Goal: Task Accomplishment & Management: Use online tool/utility

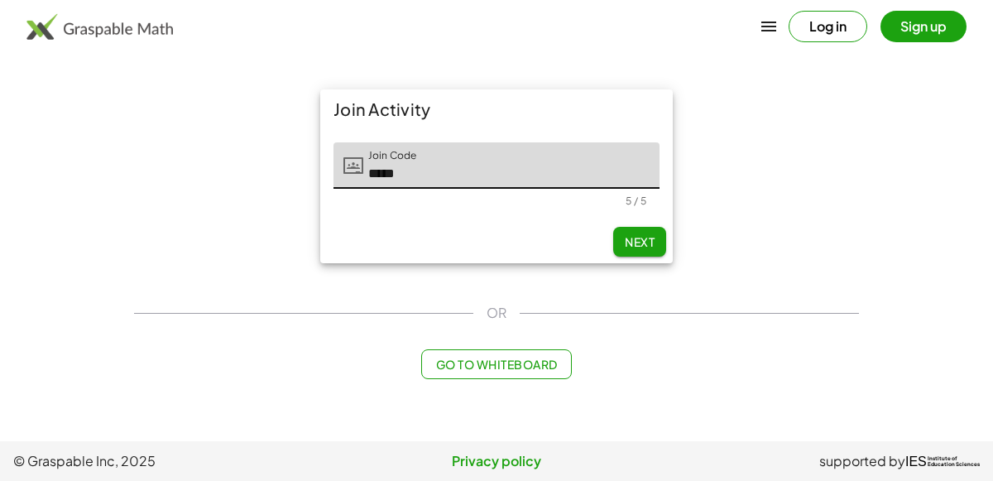
type input "*****"
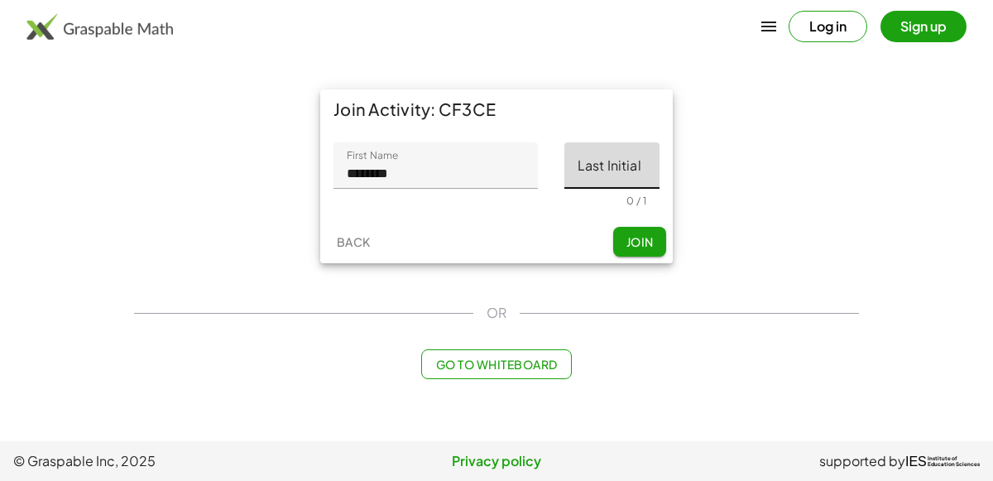
click at [623, 158] on input "Last Initial" at bounding box center [612, 165] width 95 height 46
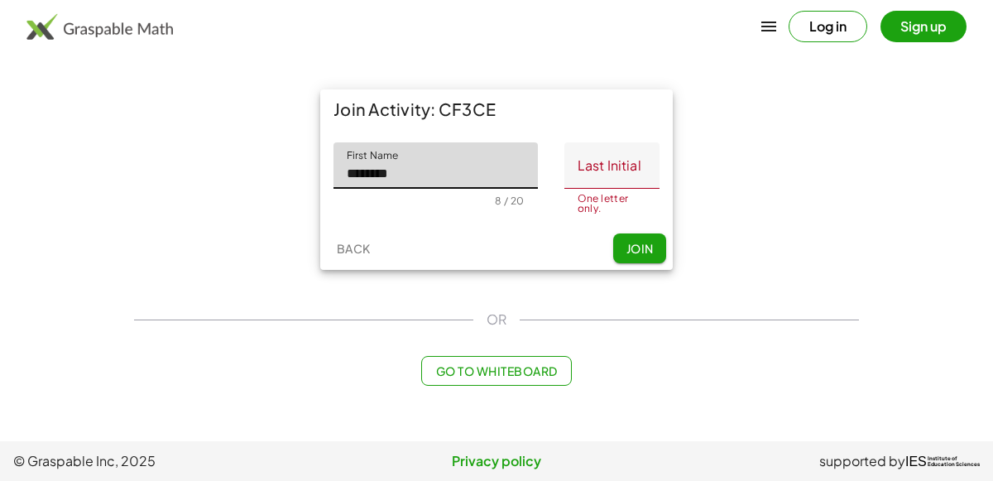
drag, startPoint x: 512, startPoint y: 175, endPoint x: 300, endPoint y: 195, distance: 212.0
click at [300, 195] on div "Join Activity: CF3CE First Name First Name ******** 8 / 20 Last Initial Last In…" at bounding box center [496, 179] width 745 height 200
type input "*******"
click at [612, 155] on input "Last Initial" at bounding box center [612, 165] width 95 height 46
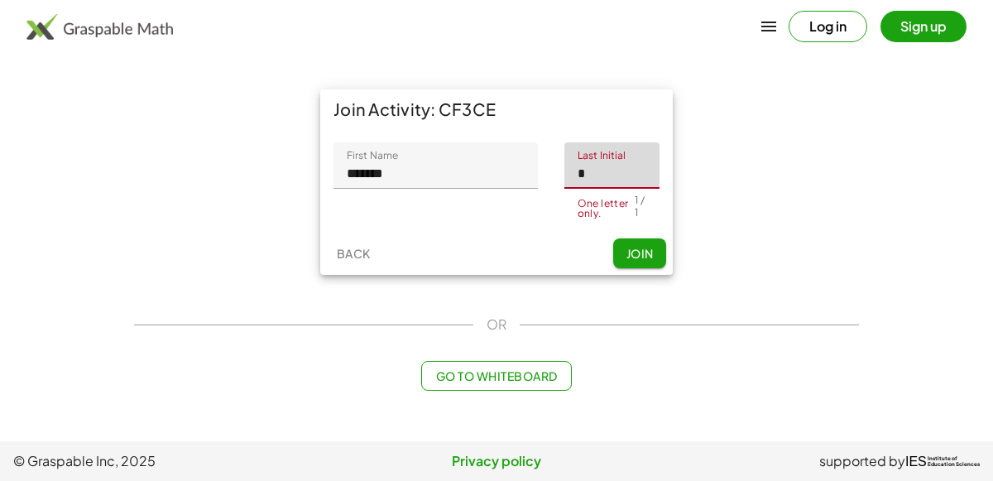
type input "*"
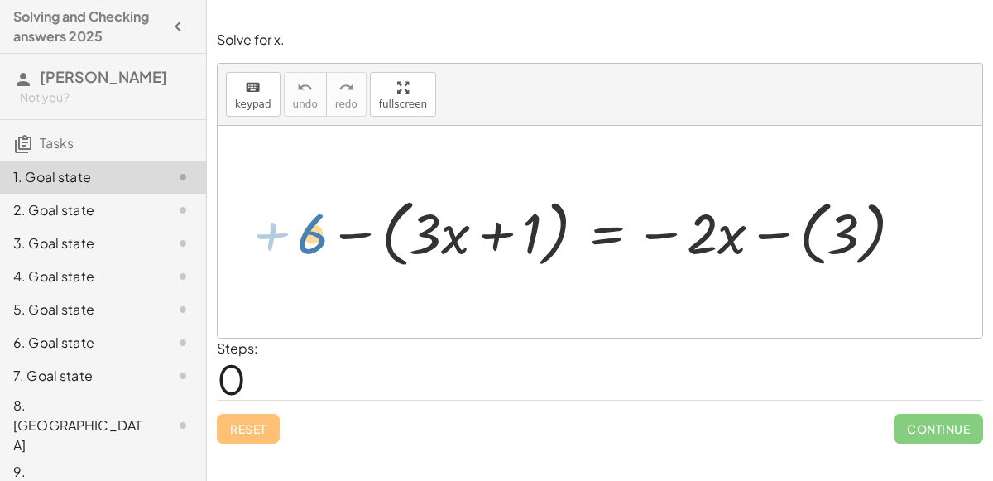
click at [316, 237] on div at bounding box center [607, 231] width 636 height 82
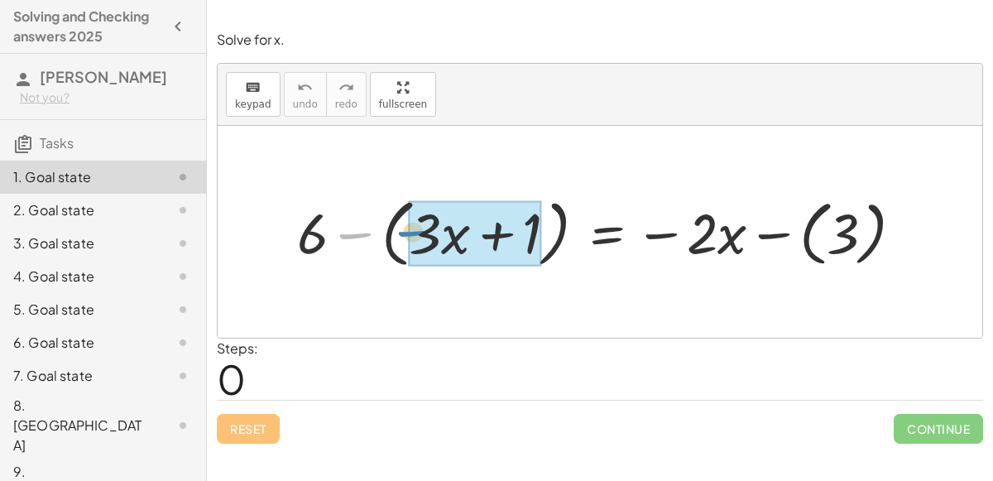
drag, startPoint x: 355, startPoint y: 228, endPoint x: 414, endPoint y: 225, distance: 58.8
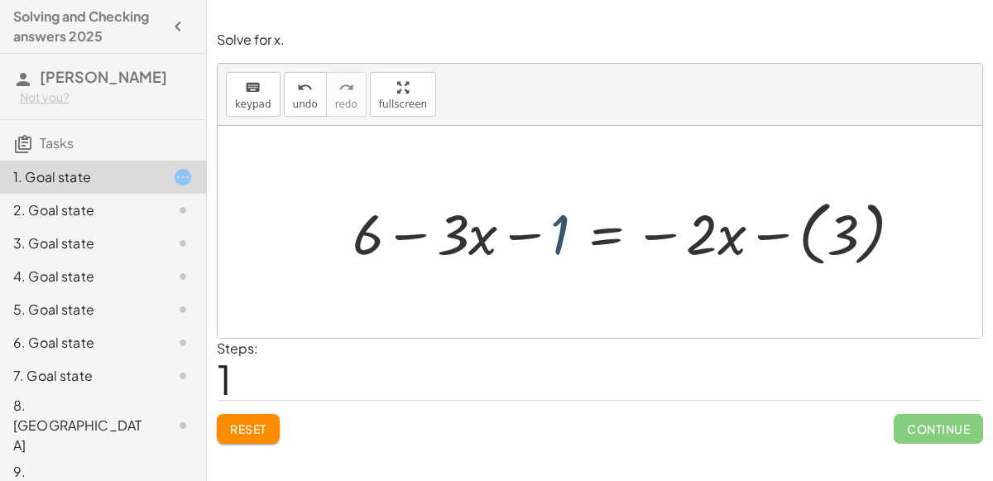
click at [563, 228] on div at bounding box center [634, 231] width 580 height 79
drag, startPoint x: 563, startPoint y: 228, endPoint x: 370, endPoint y: 226, distance: 192.9
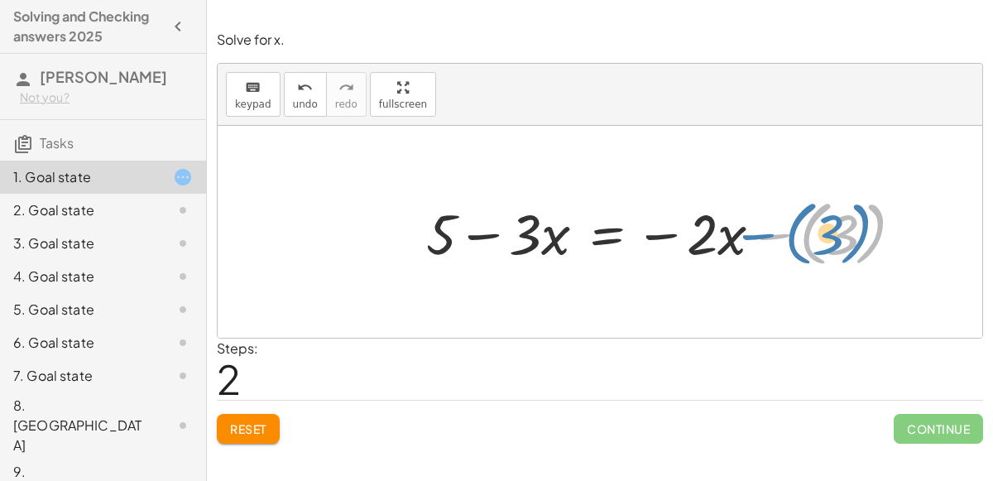
drag, startPoint x: 763, startPoint y: 228, endPoint x: 749, endPoint y: 228, distance: 14.1
click at [749, 228] on div at bounding box center [671, 231] width 507 height 79
click at [603, 229] on div at bounding box center [671, 231] width 507 height 79
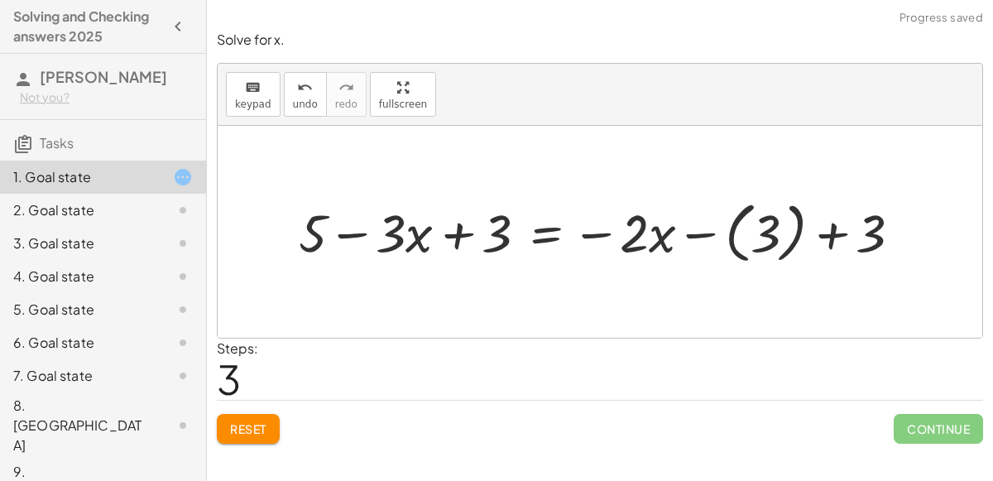
click at [361, 233] on div at bounding box center [607, 232] width 633 height 74
drag, startPoint x: 500, startPoint y: 221, endPoint x: 328, endPoint y: 218, distance: 172.2
click at [362, 238] on div at bounding box center [607, 232] width 633 height 74
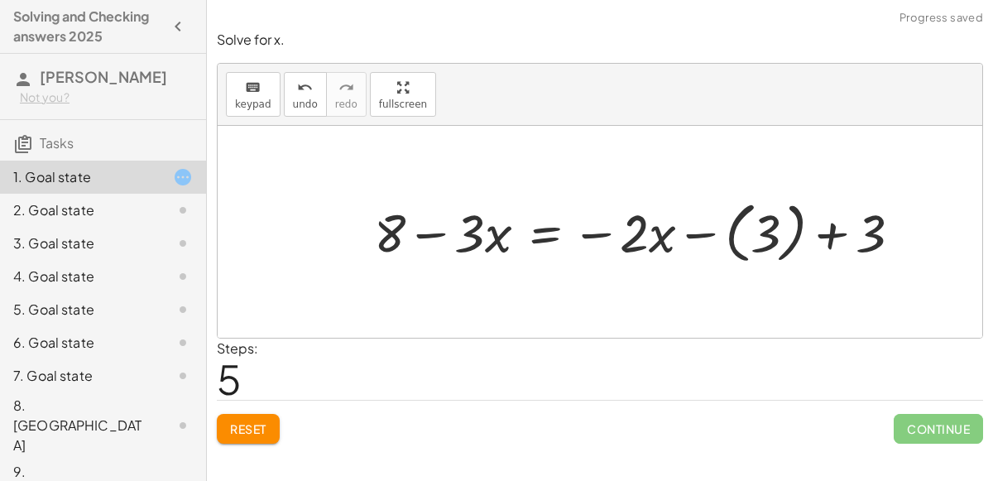
click at [834, 235] on div at bounding box center [644, 232] width 557 height 74
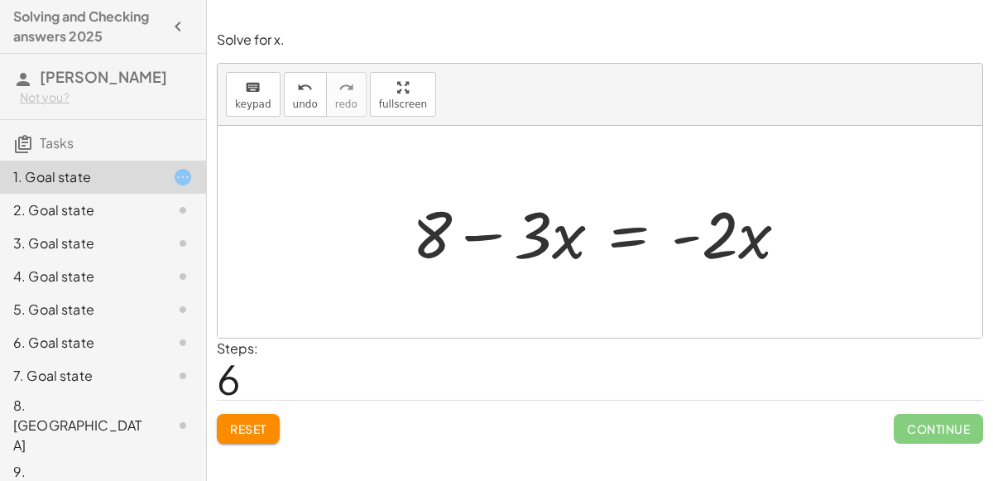
click at [627, 233] on div at bounding box center [607, 232] width 406 height 85
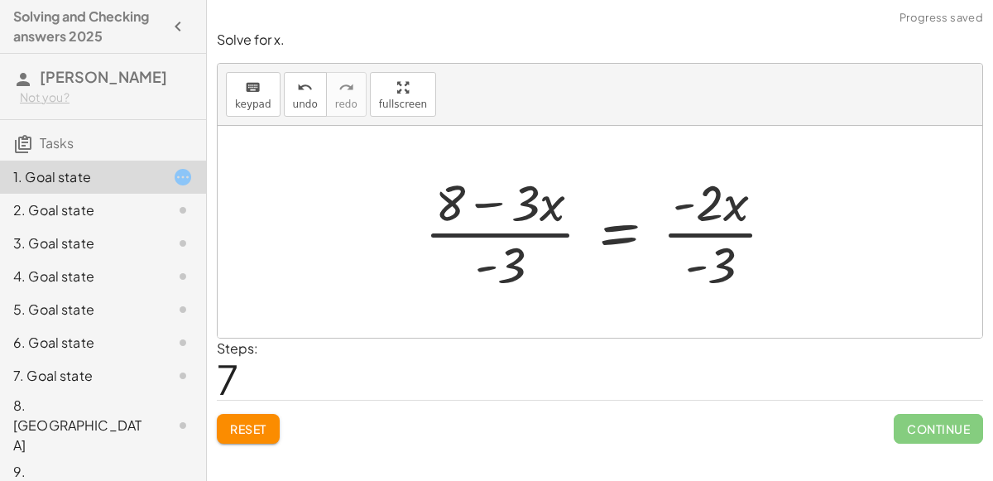
click at [432, 226] on div at bounding box center [606, 231] width 380 height 127
click at [516, 240] on div at bounding box center [606, 231] width 380 height 127
click at [735, 242] on div at bounding box center [606, 231] width 380 height 127
click at [719, 237] on div at bounding box center [606, 231] width 380 height 127
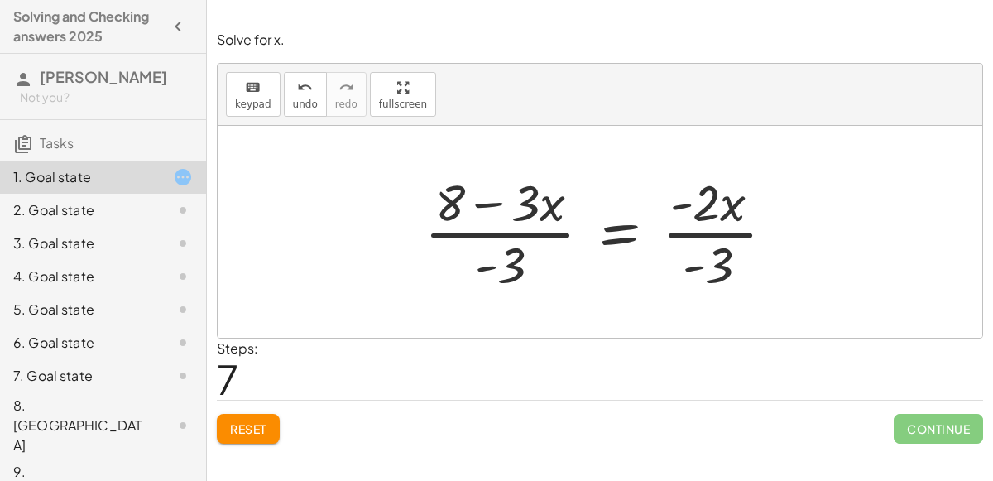
click at [719, 237] on div at bounding box center [606, 231] width 380 height 127
click at [532, 239] on div at bounding box center [606, 231] width 380 height 127
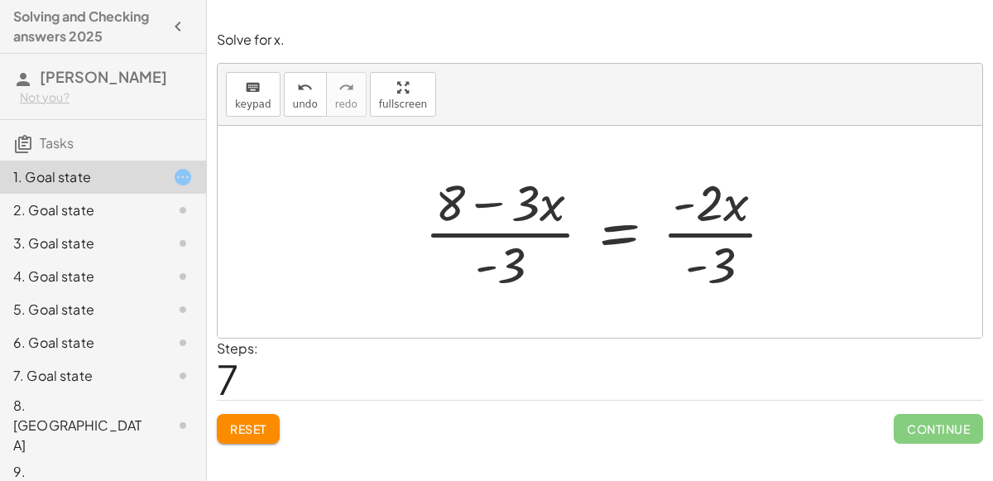
click at [620, 232] on div at bounding box center [606, 231] width 380 height 127
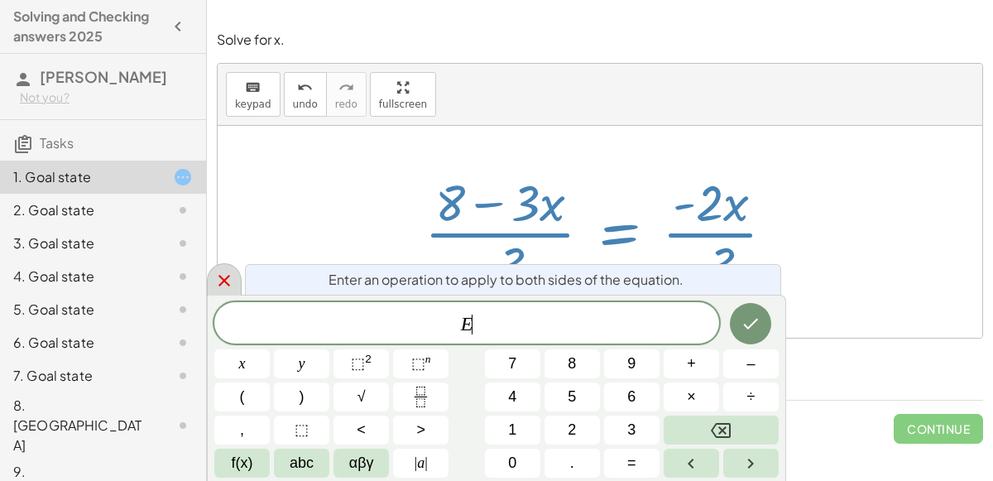
click at [217, 283] on icon at bounding box center [224, 281] width 20 height 20
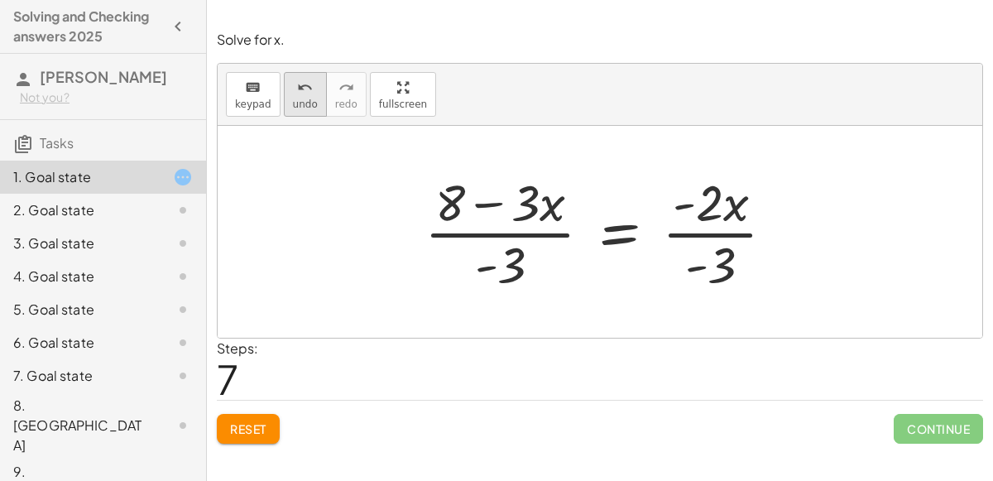
click at [303, 82] on icon "undo" at bounding box center [305, 88] width 16 height 20
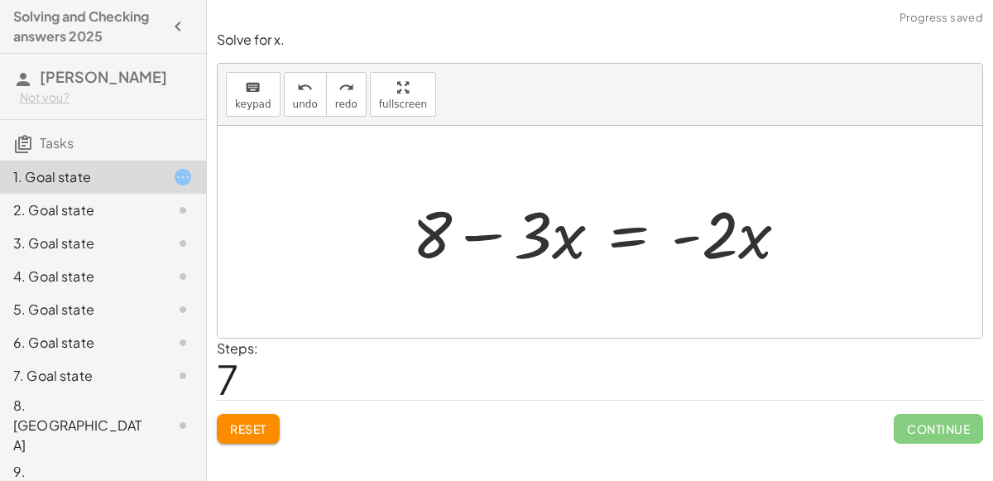
click at [551, 238] on div at bounding box center [607, 232] width 406 height 85
click at [631, 233] on div at bounding box center [607, 232] width 406 height 85
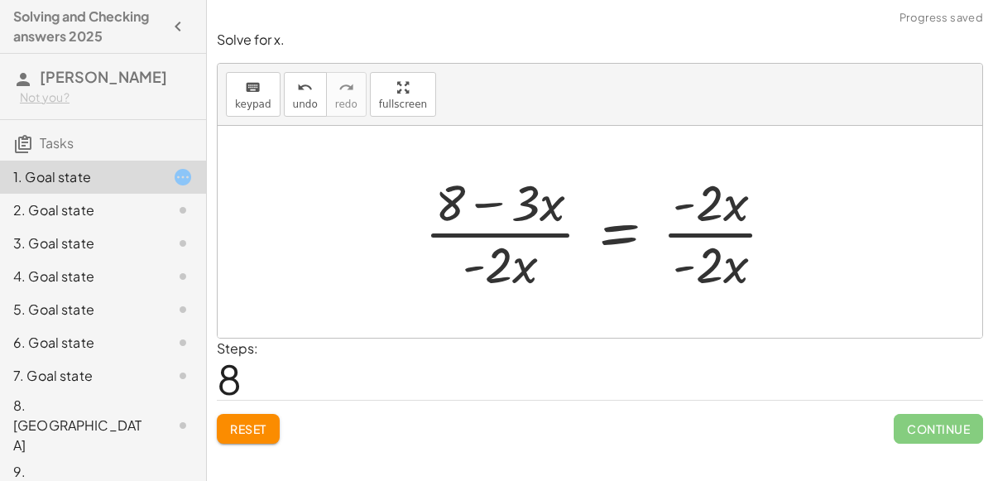
click at [719, 223] on div at bounding box center [606, 231] width 380 height 127
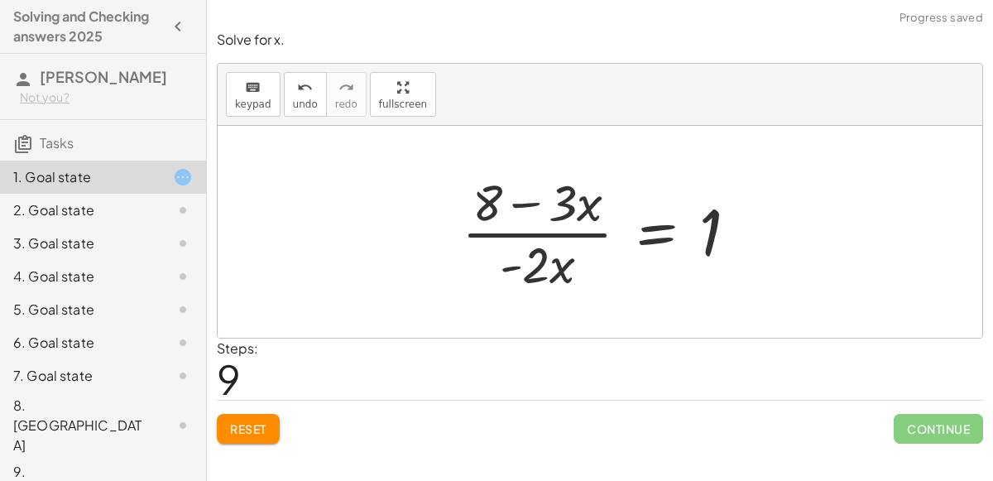
click at [529, 235] on div at bounding box center [607, 231] width 306 height 127
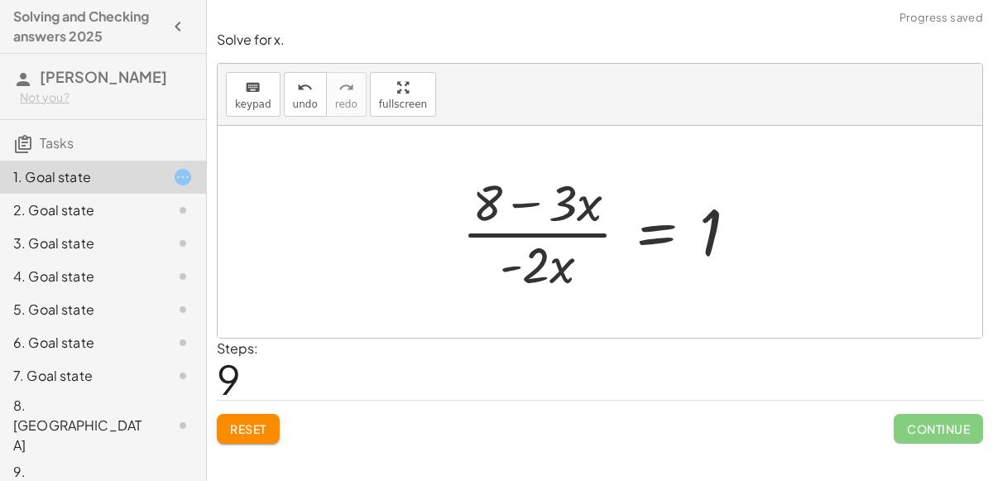
click at [529, 235] on div at bounding box center [607, 231] width 306 height 127
click at [256, 421] on span "Reset" at bounding box center [248, 428] width 36 height 15
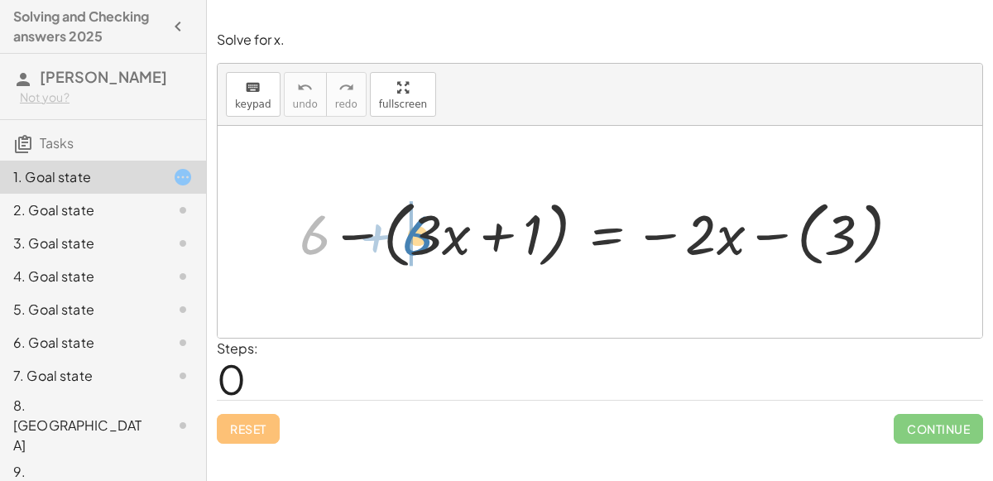
drag, startPoint x: 309, startPoint y: 232, endPoint x: 411, endPoint y: 233, distance: 102.6
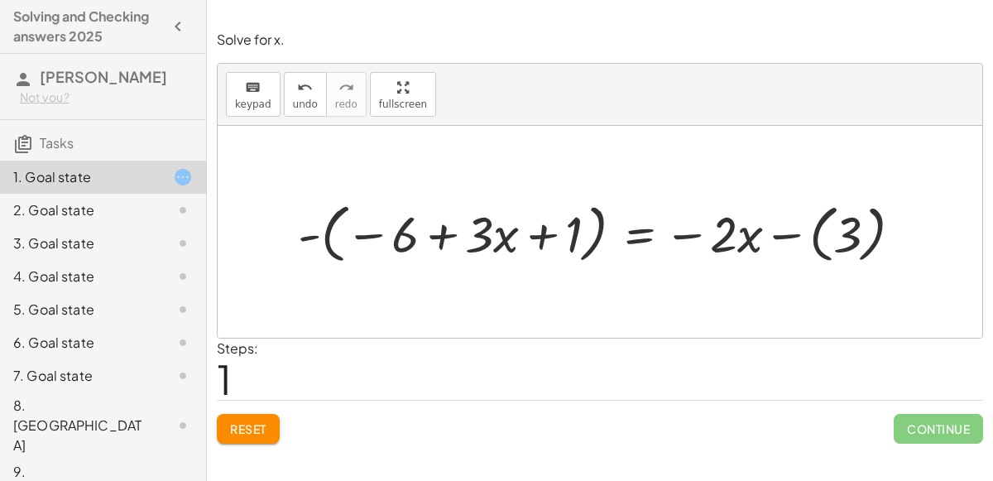
click at [235, 421] on span "Reset" at bounding box center [248, 428] width 36 height 15
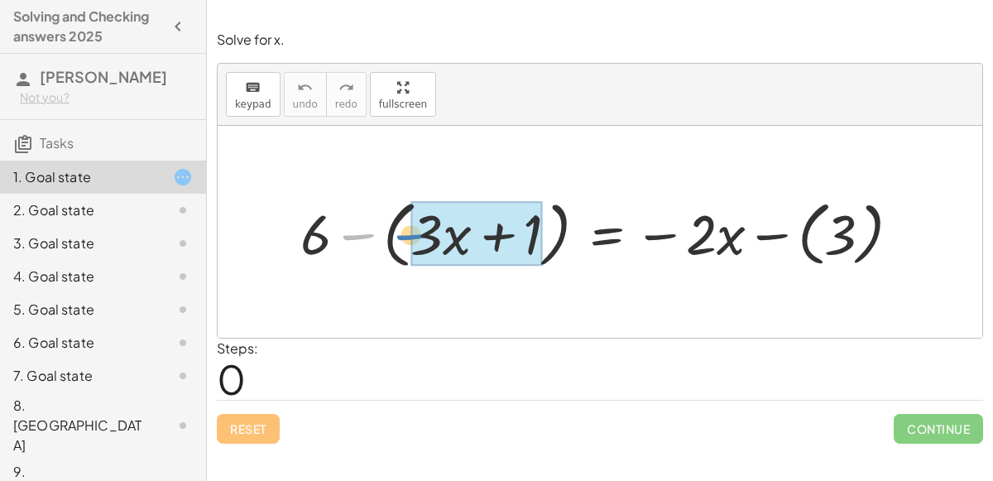
drag, startPoint x: 364, startPoint y: 234, endPoint x: 418, endPoint y: 234, distance: 53.8
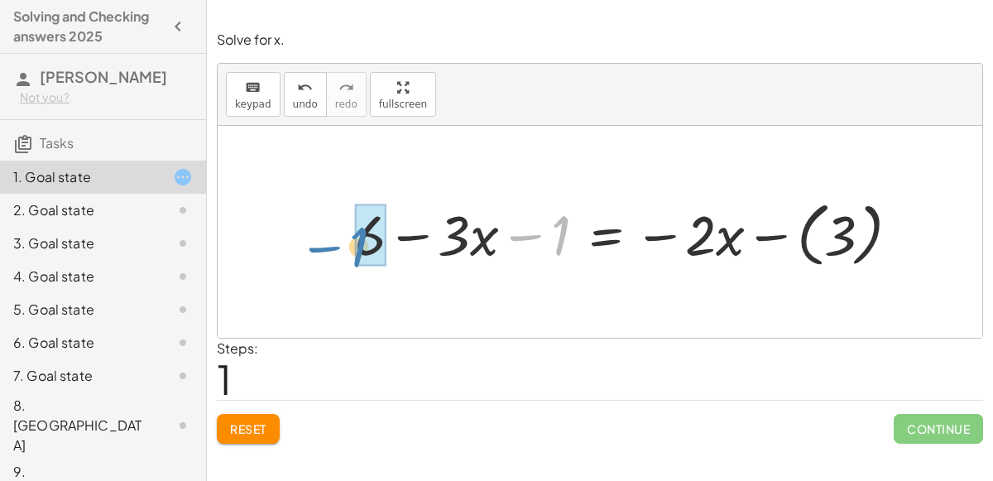
drag, startPoint x: 542, startPoint y: 230, endPoint x: 342, endPoint y: 242, distance: 200.7
click at [342, 242] on div "+ 6 − ( + · 3 · x + 1 ) = − · 2 · x − ( 3 ) − 1 + 6 − · 3 · x 1 = − · 2 · x − (…" at bounding box center [627, 232] width 595 height 87
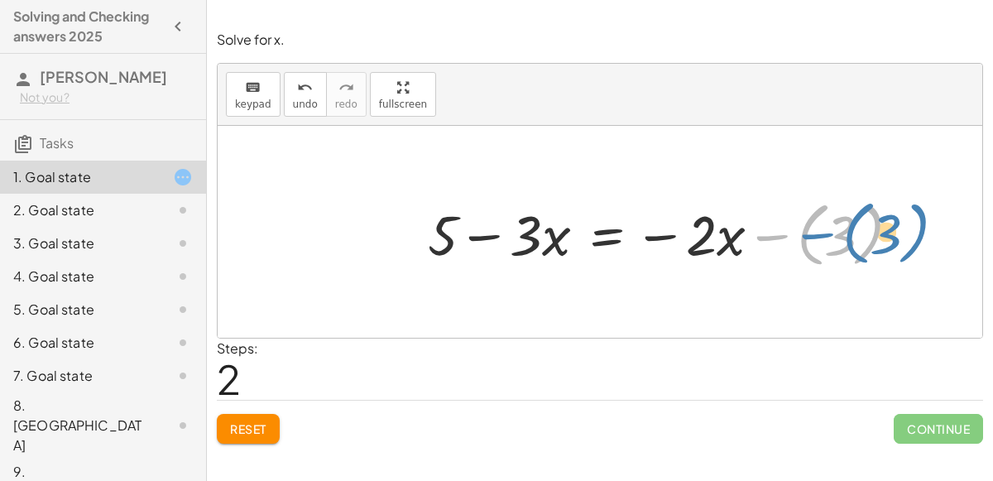
drag, startPoint x: 777, startPoint y: 234, endPoint x: 820, endPoint y: 233, distance: 43.1
click at [820, 233] on div at bounding box center [671, 232] width 502 height 79
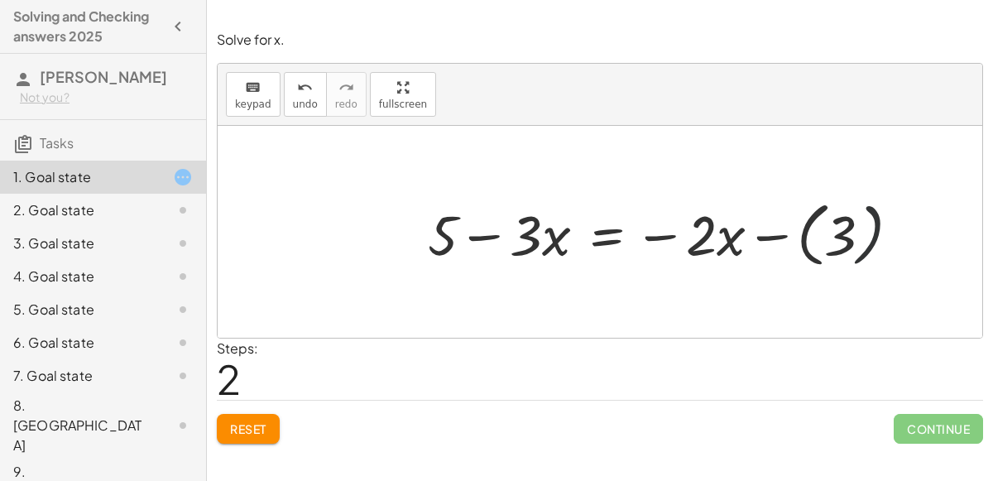
click at [862, 230] on div at bounding box center [671, 232] width 502 height 79
click at [603, 227] on div at bounding box center [643, 231] width 447 height 73
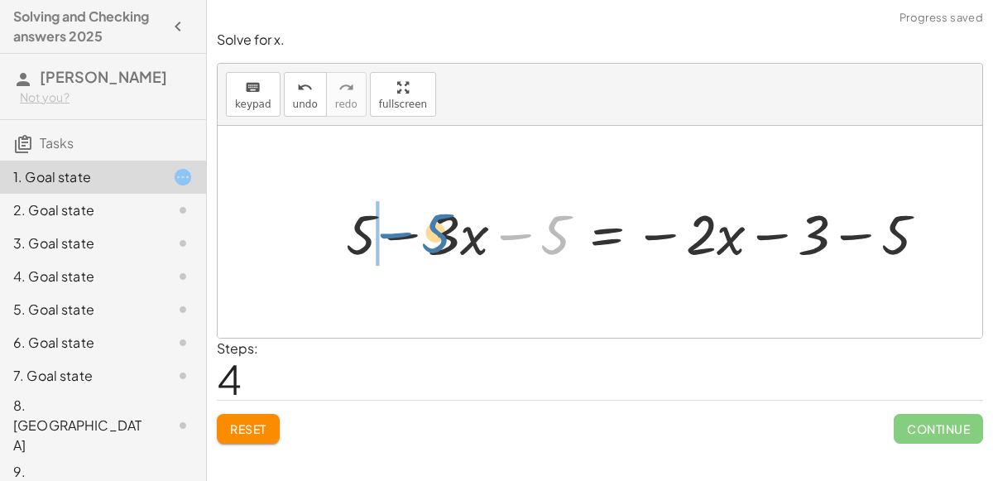
drag, startPoint x: 533, startPoint y: 236, endPoint x: 410, endPoint y: 234, distance: 123.3
click at [410, 234] on div at bounding box center [643, 231] width 611 height 73
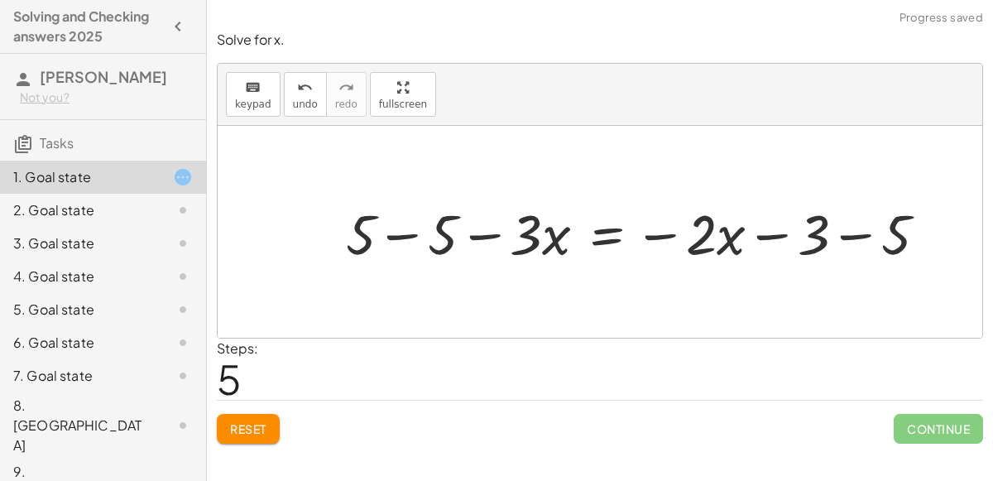
click at [403, 232] on div at bounding box center [643, 231] width 611 height 73
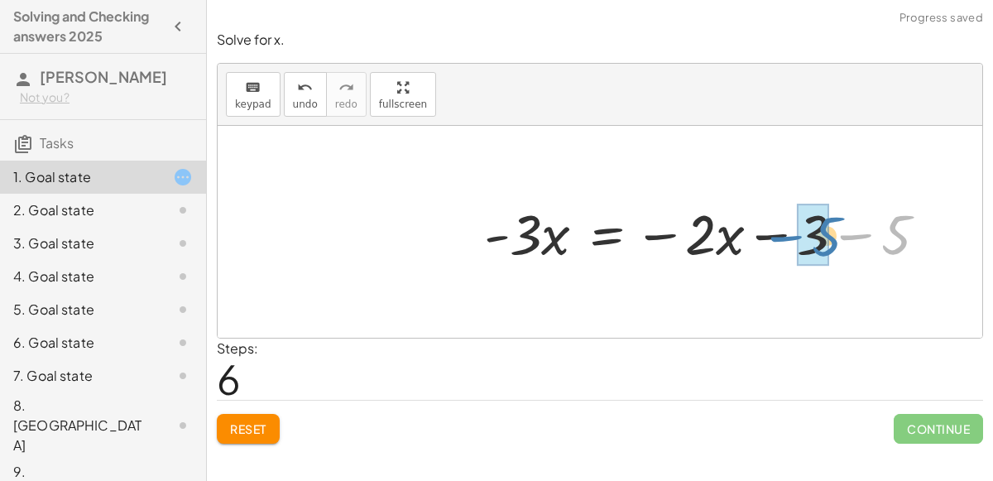
drag, startPoint x: 868, startPoint y: 233, endPoint x: 795, endPoint y: 233, distance: 72.8
click at [795, 233] on div at bounding box center [712, 231] width 473 height 73
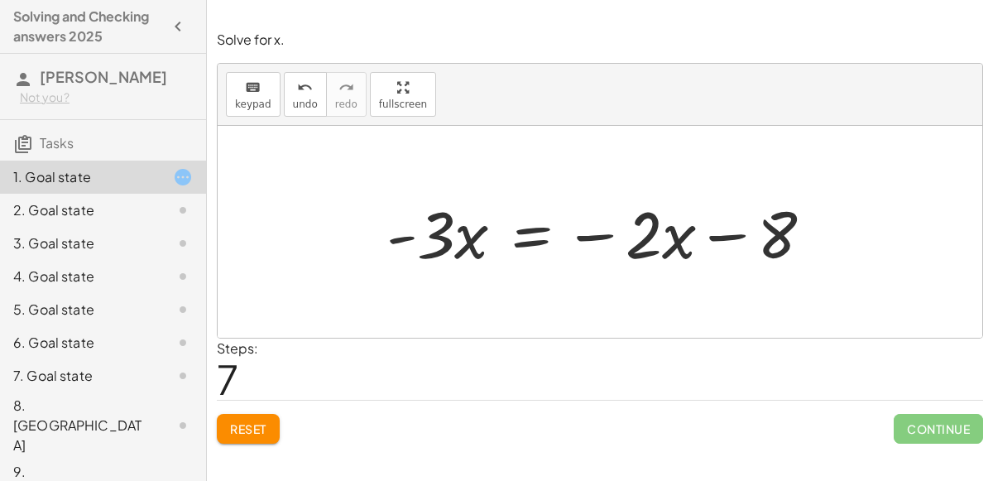
click at [541, 233] on div at bounding box center [606, 232] width 457 height 85
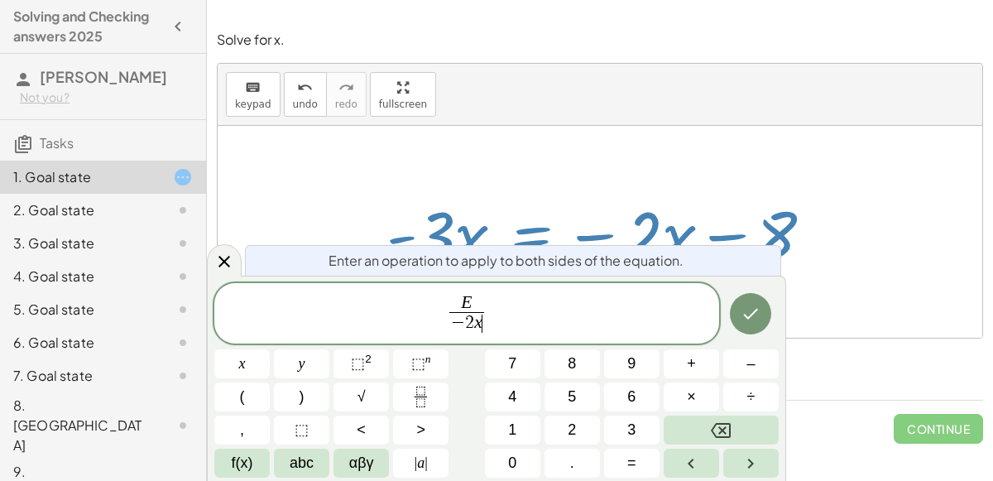
click at [911, 262] on div at bounding box center [600, 232] width 765 height 212
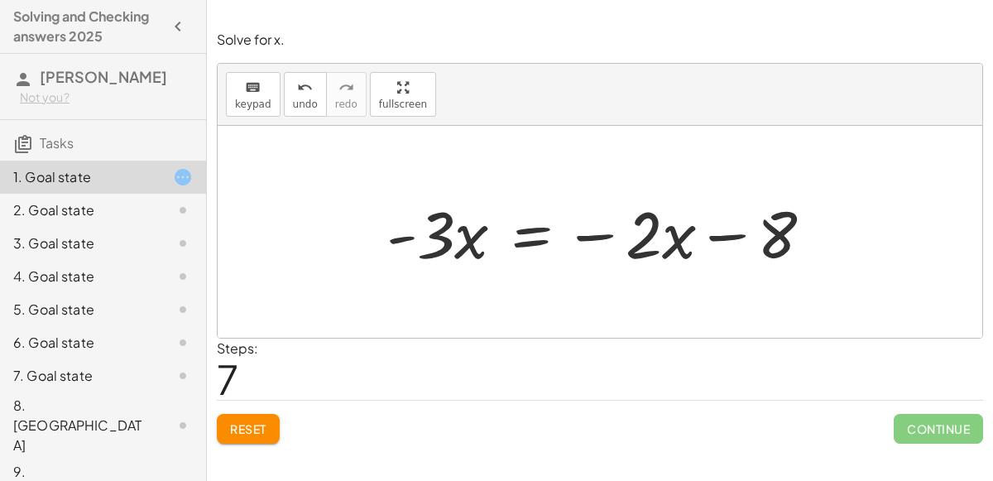
click at [542, 238] on div at bounding box center [606, 232] width 457 height 85
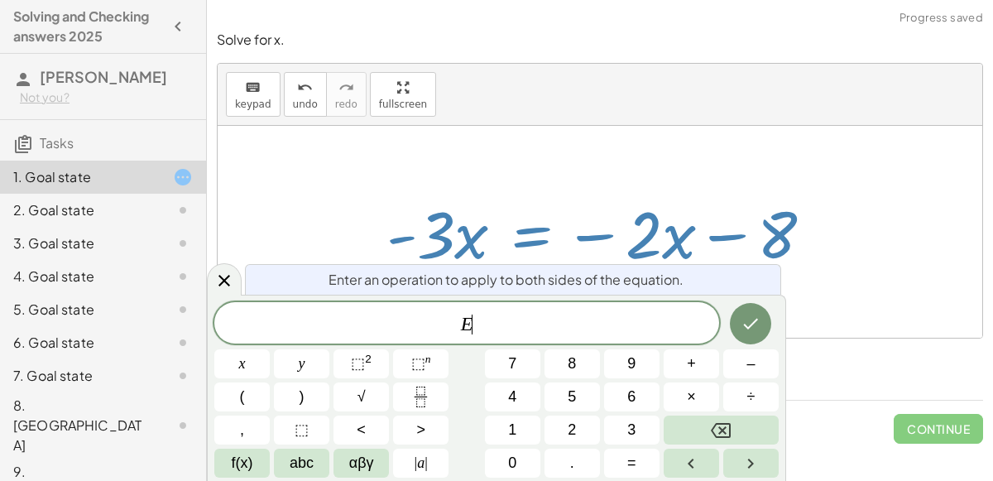
click at [972, 196] on div at bounding box center [600, 232] width 765 height 212
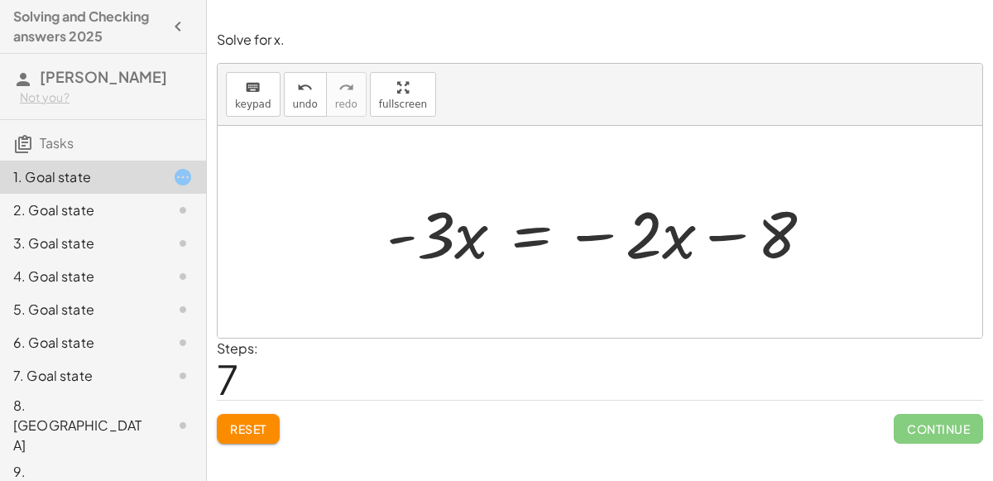
click at [146, 260] on div "2. Goal state" at bounding box center [103, 276] width 206 height 33
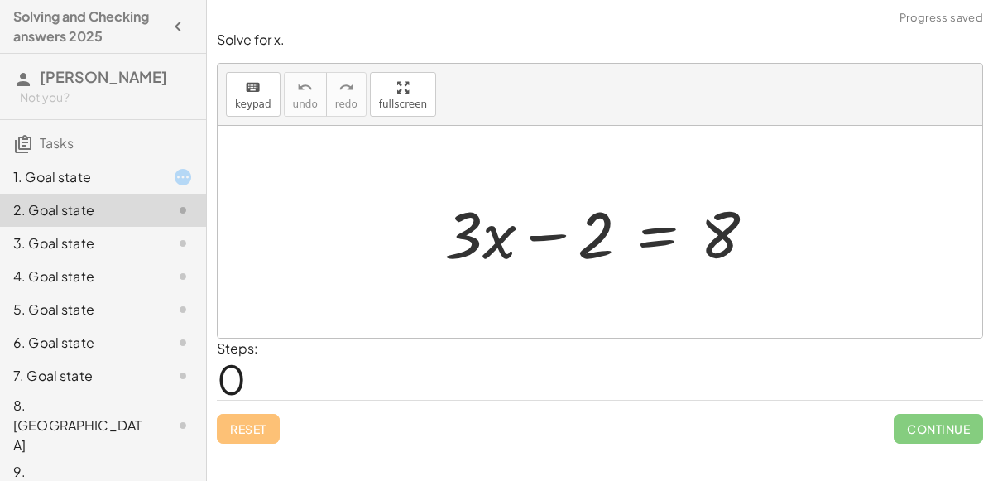
click at [158, 175] on div at bounding box center [170, 177] width 46 height 20
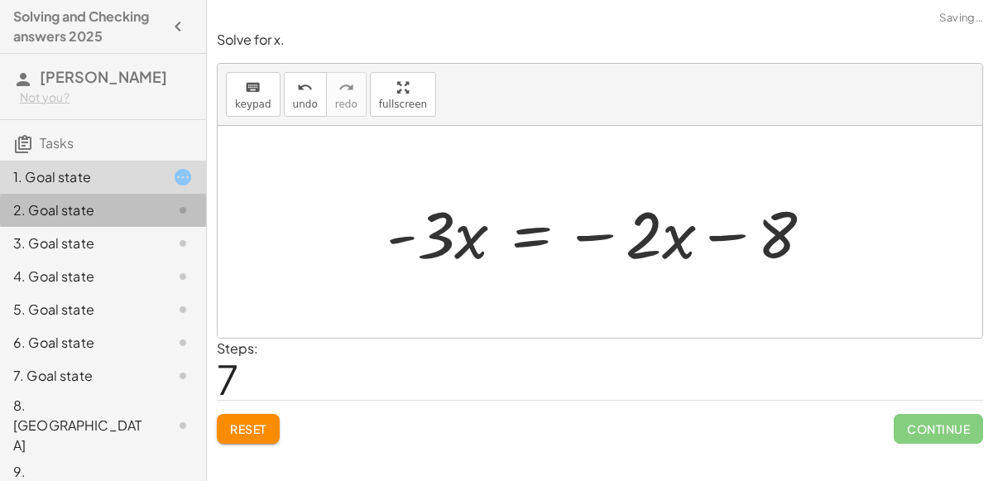
click at [169, 209] on div at bounding box center [170, 210] width 46 height 20
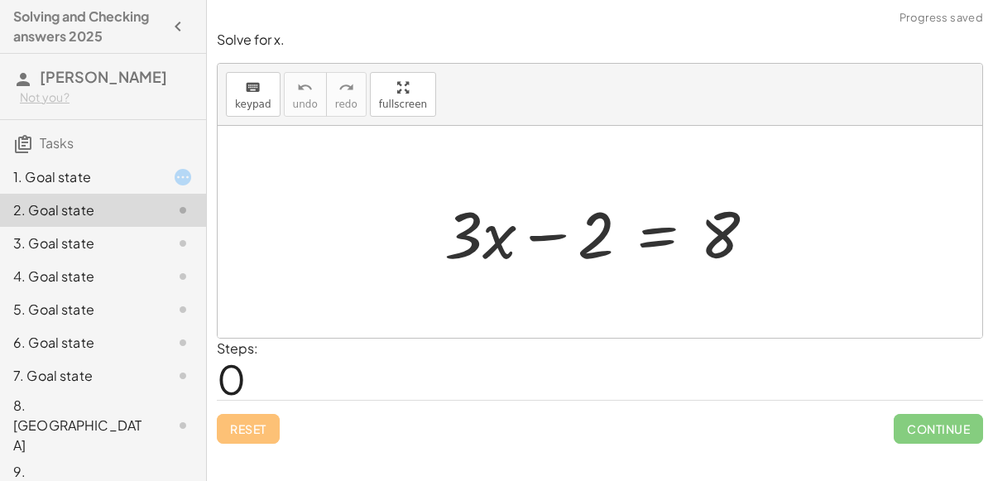
click at [659, 239] on div at bounding box center [606, 232] width 341 height 85
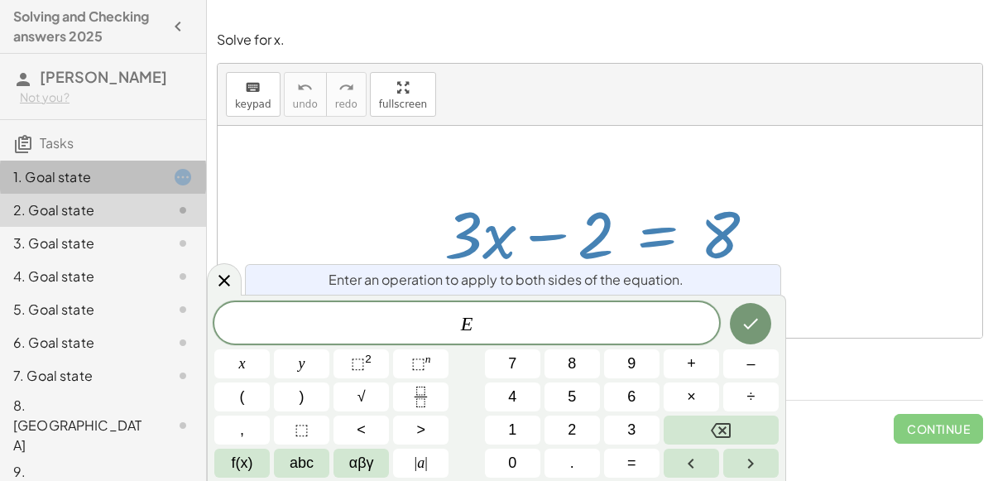
click at [120, 175] on div "1. Goal state" at bounding box center [79, 177] width 133 height 20
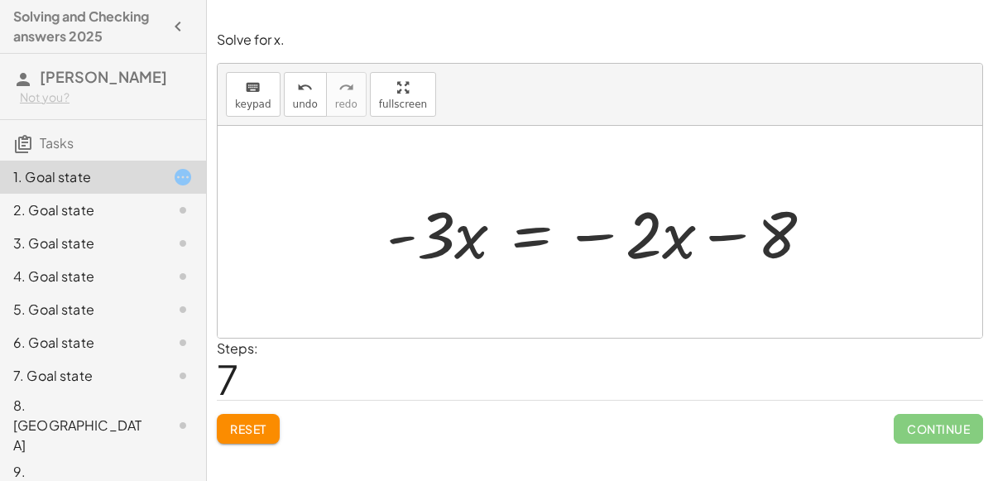
click at [527, 230] on div at bounding box center [606, 232] width 457 height 85
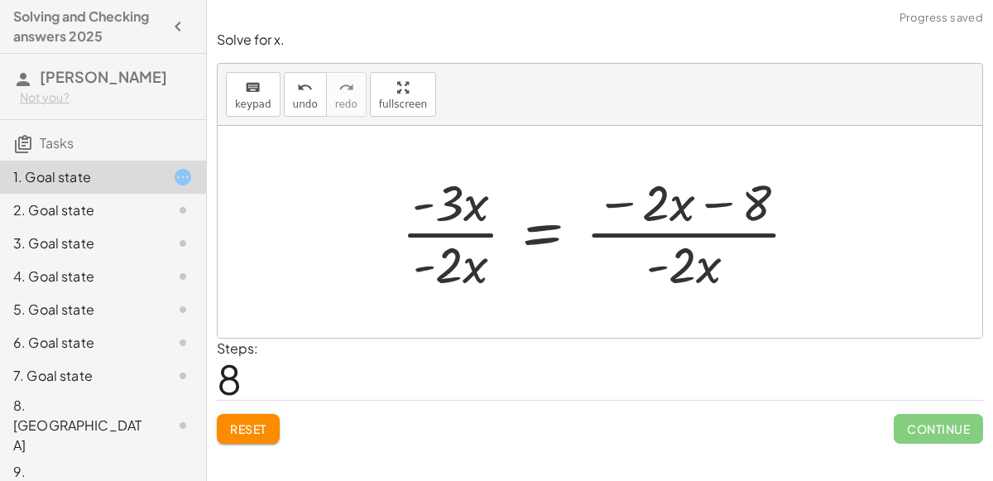
click at [450, 237] on div at bounding box center [606, 231] width 426 height 127
click at [678, 238] on div at bounding box center [606, 231] width 426 height 127
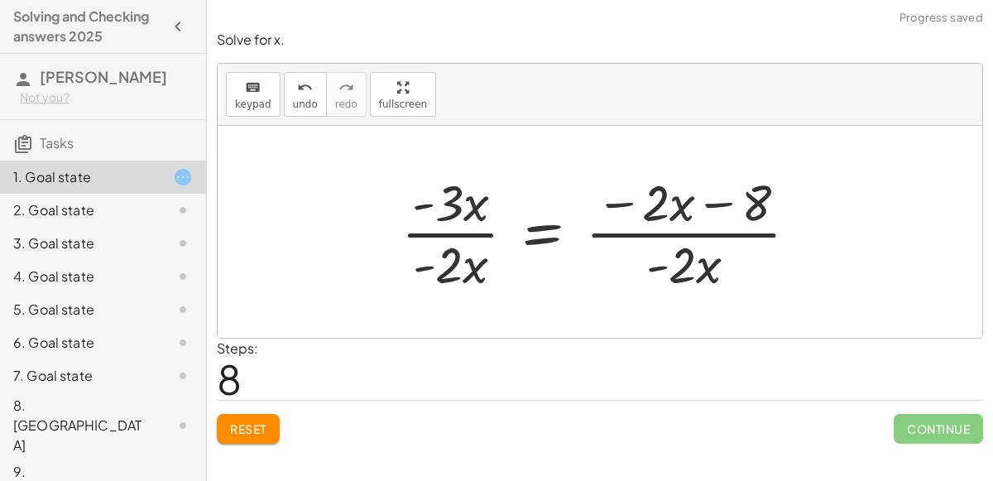
click at [678, 238] on div at bounding box center [606, 231] width 426 height 127
click at [440, 228] on div at bounding box center [606, 231] width 426 height 127
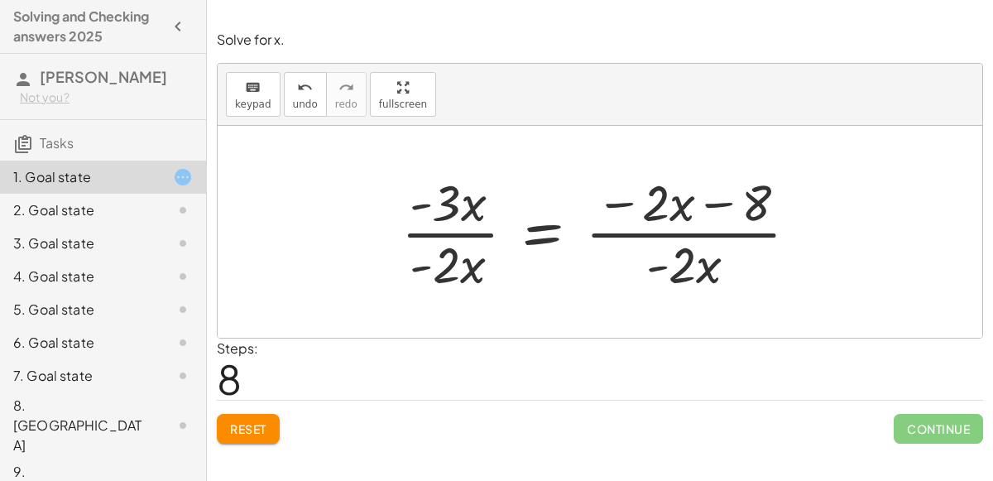
click at [440, 228] on div at bounding box center [606, 231] width 426 height 127
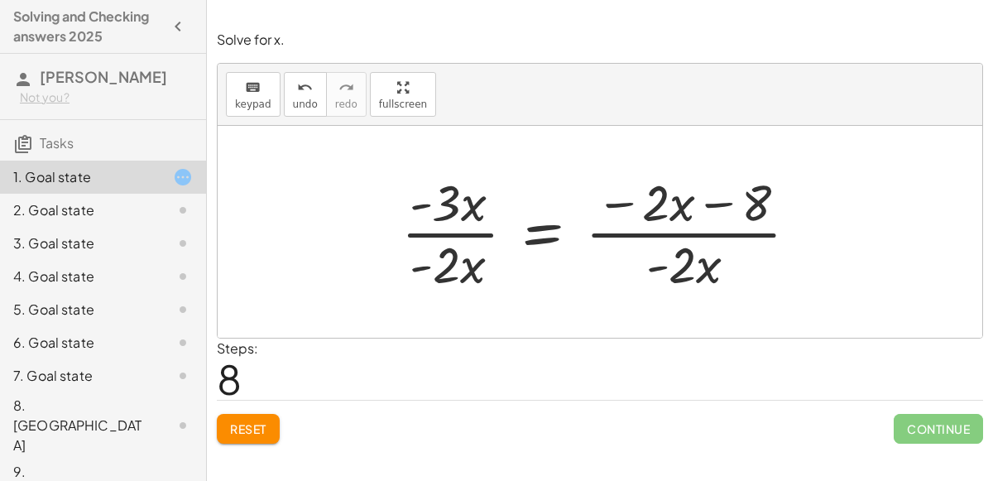
click at [440, 228] on div at bounding box center [606, 231] width 426 height 127
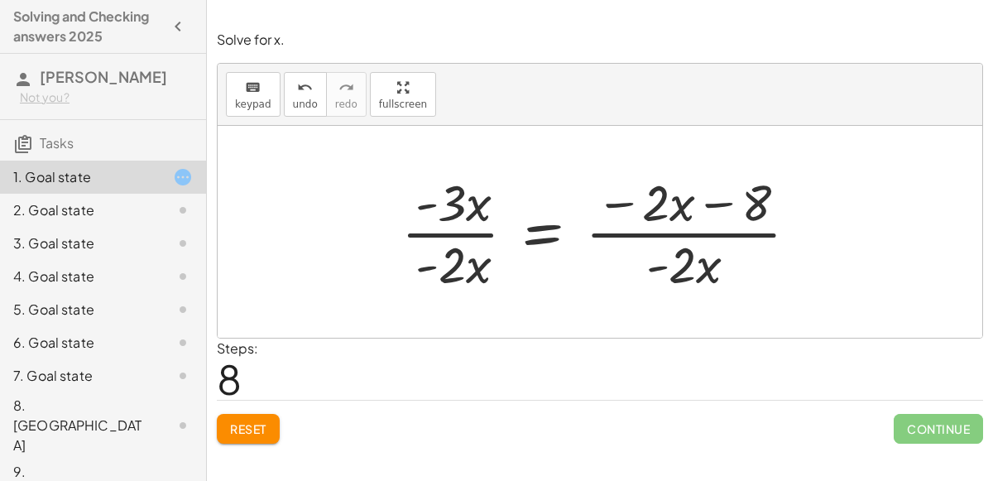
click at [440, 228] on div at bounding box center [606, 231] width 426 height 127
click at [301, 99] on span "undo" at bounding box center [305, 105] width 25 height 12
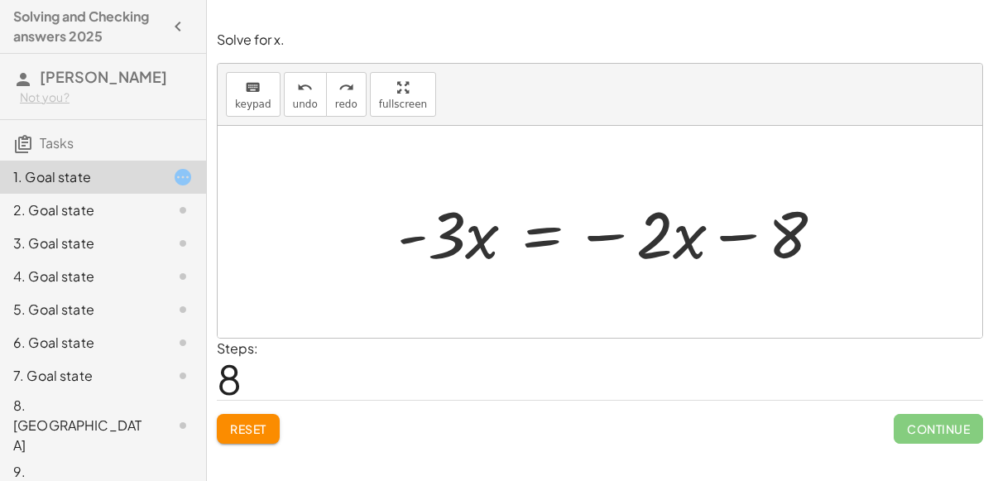
click at [757, 241] on div at bounding box center [617, 232] width 457 height 85
click at [114, 218] on div "2. Goal state" at bounding box center [79, 210] width 133 height 20
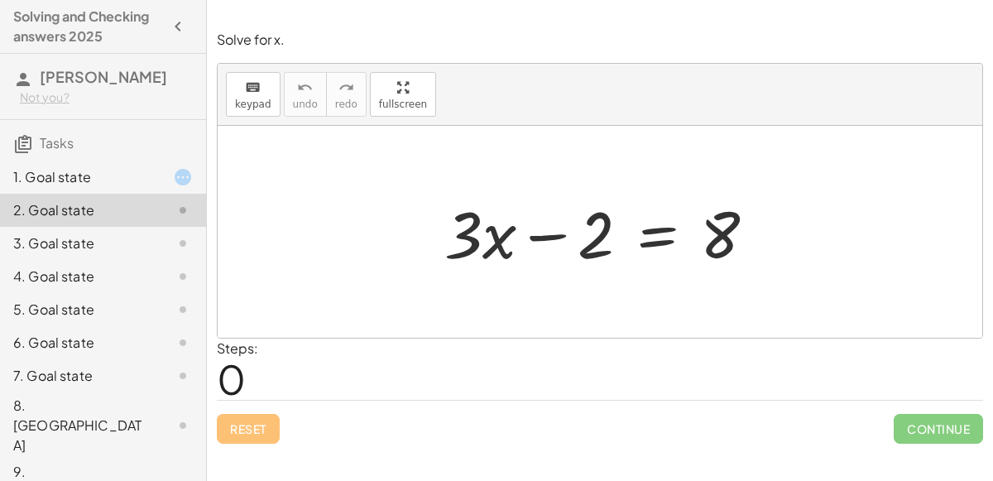
click at [652, 269] on div at bounding box center [606, 232] width 341 height 85
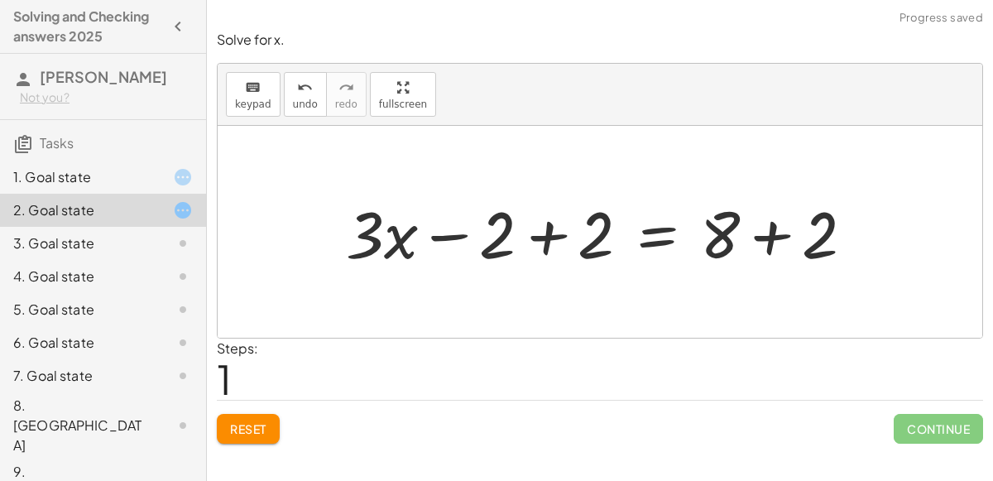
click at [540, 232] on div at bounding box center [607, 232] width 538 height 85
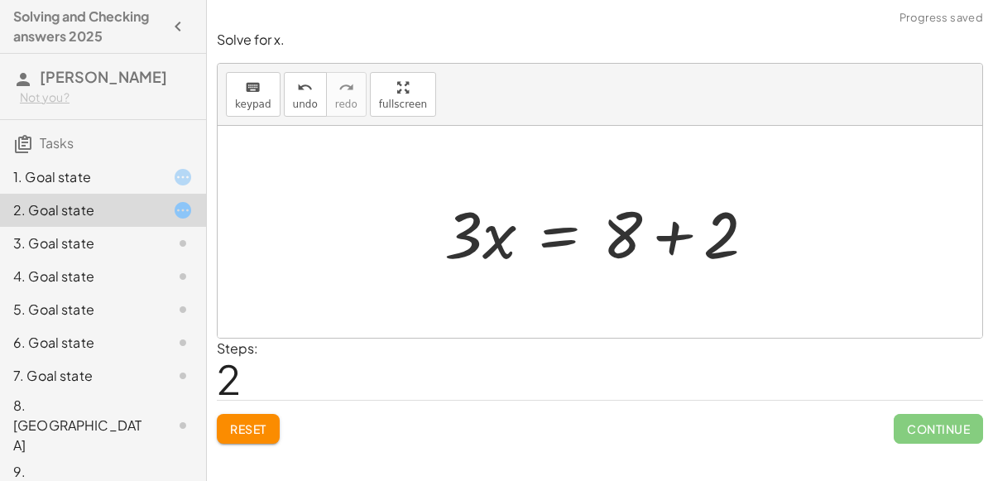
click at [679, 236] on div at bounding box center [606, 232] width 341 height 85
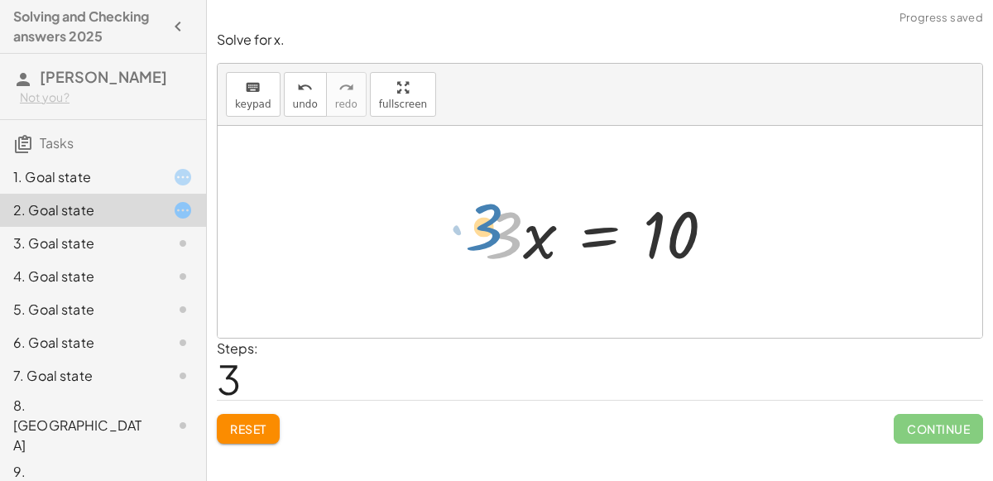
drag, startPoint x: 497, startPoint y: 259, endPoint x: 484, endPoint y: 252, distance: 14.8
click at [484, 252] on div at bounding box center [606, 232] width 259 height 85
click at [594, 237] on div at bounding box center [606, 232] width 259 height 85
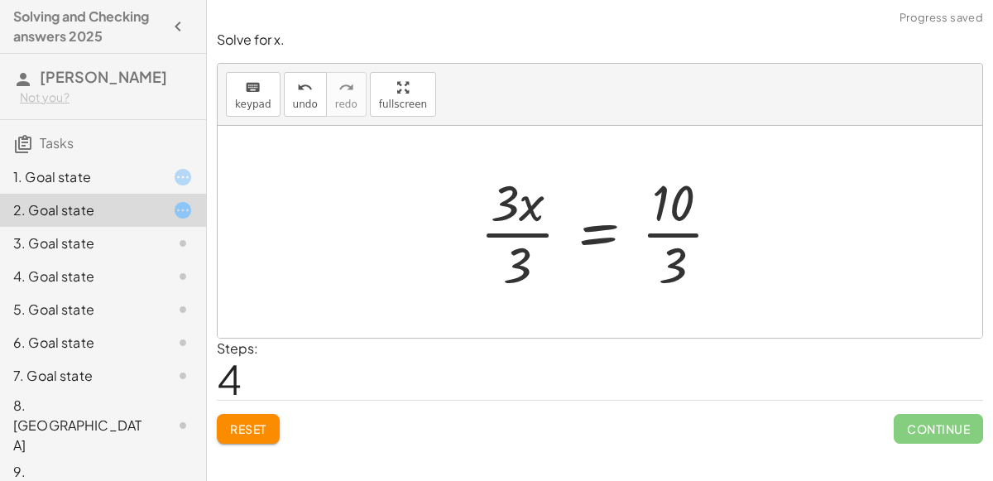
click at [666, 238] on div at bounding box center [607, 231] width 271 height 127
click at [519, 228] on div at bounding box center [607, 231] width 271 height 127
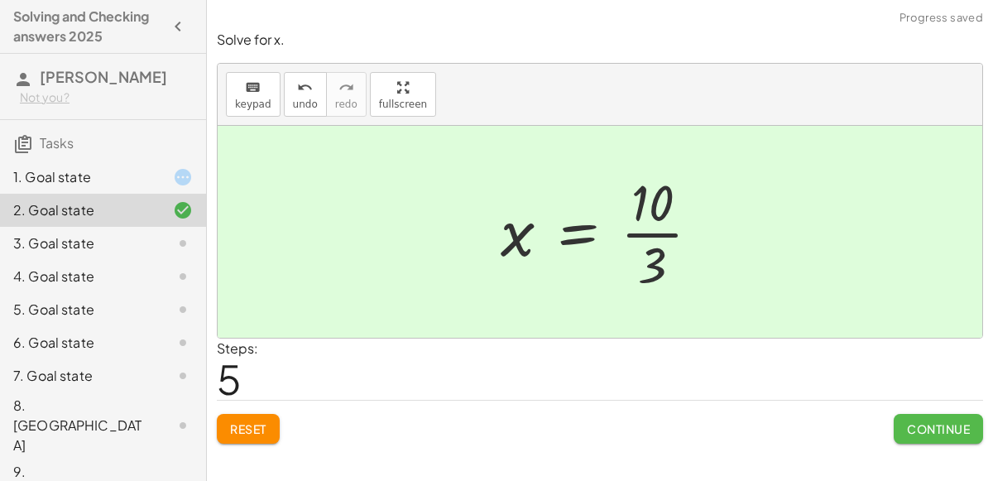
click at [957, 429] on span "Continue" at bounding box center [938, 428] width 63 height 15
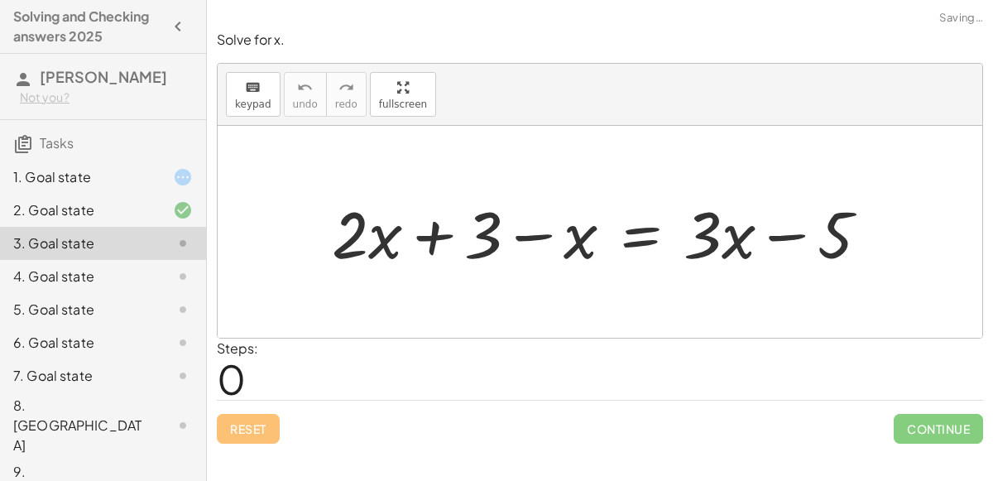
click at [68, 181] on div "1. Goal state" at bounding box center [79, 177] width 133 height 20
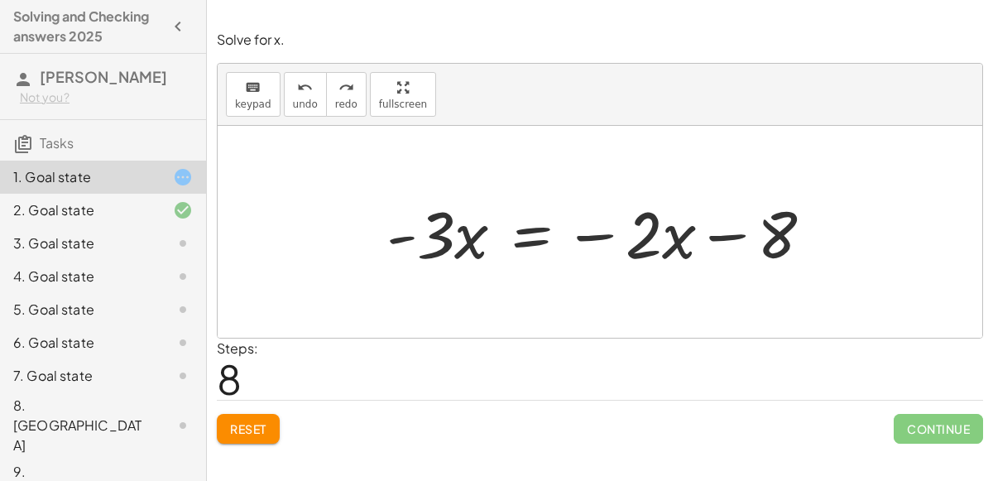
click at [249, 414] on button "Reset" at bounding box center [248, 429] width 63 height 30
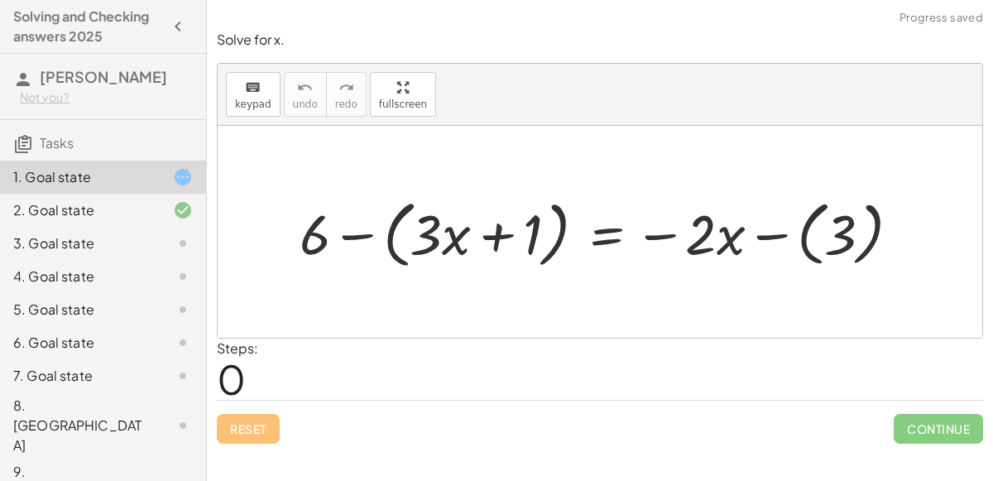
click at [778, 233] on div at bounding box center [606, 231] width 631 height 81
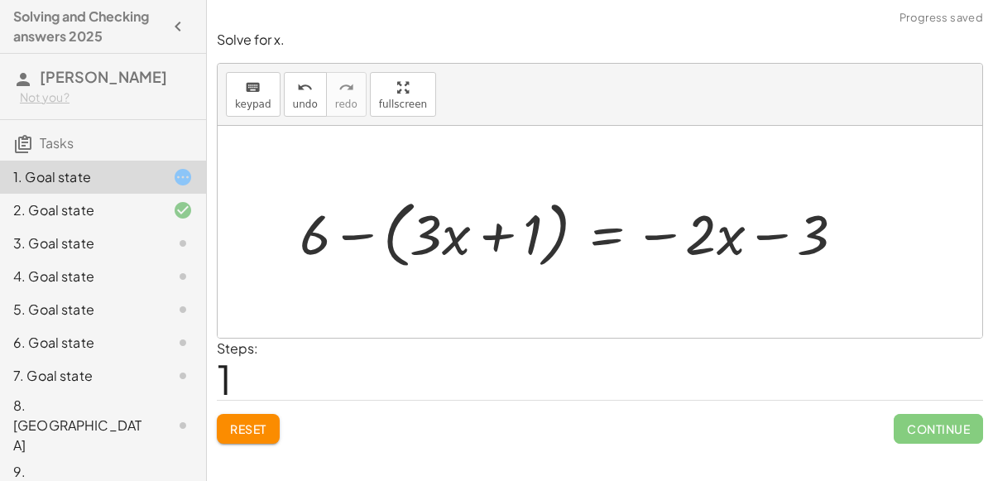
click at [776, 235] on div at bounding box center [578, 231] width 575 height 81
drag, startPoint x: 371, startPoint y: 230, endPoint x: 351, endPoint y: 225, distance: 20.5
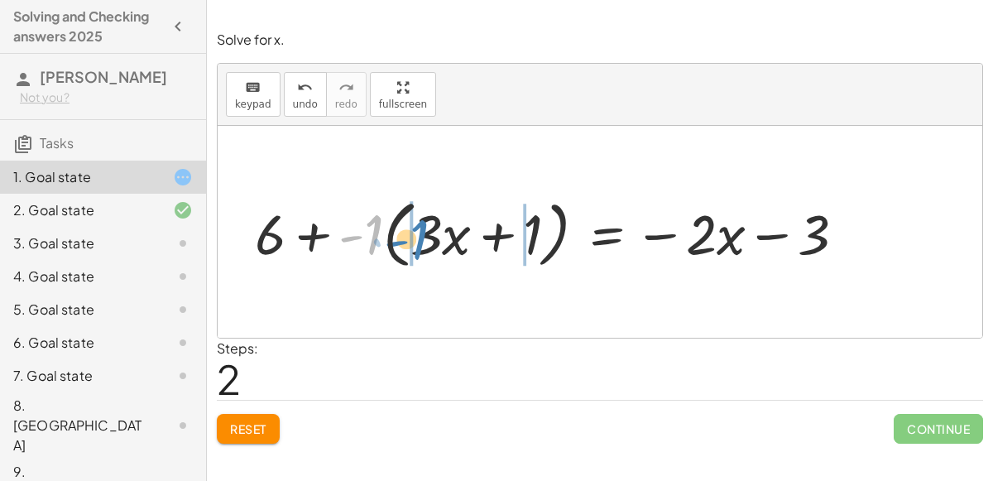
drag, startPoint x: 371, startPoint y: 232, endPoint x: 416, endPoint y: 236, distance: 45.7
click at [416, 236] on div at bounding box center [557, 231] width 620 height 81
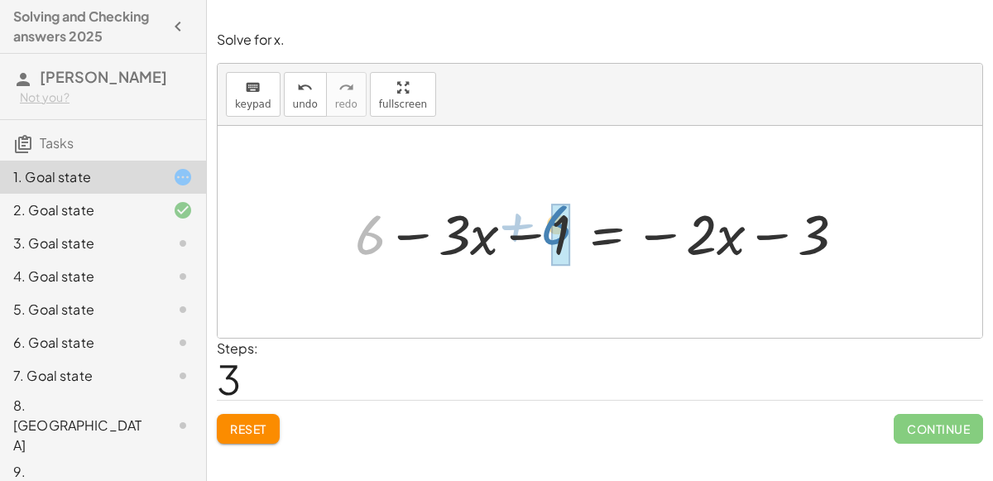
drag, startPoint x: 370, startPoint y: 238, endPoint x: 555, endPoint y: 228, distance: 184.9
click at [555, 228] on div at bounding box center [607, 231] width 520 height 73
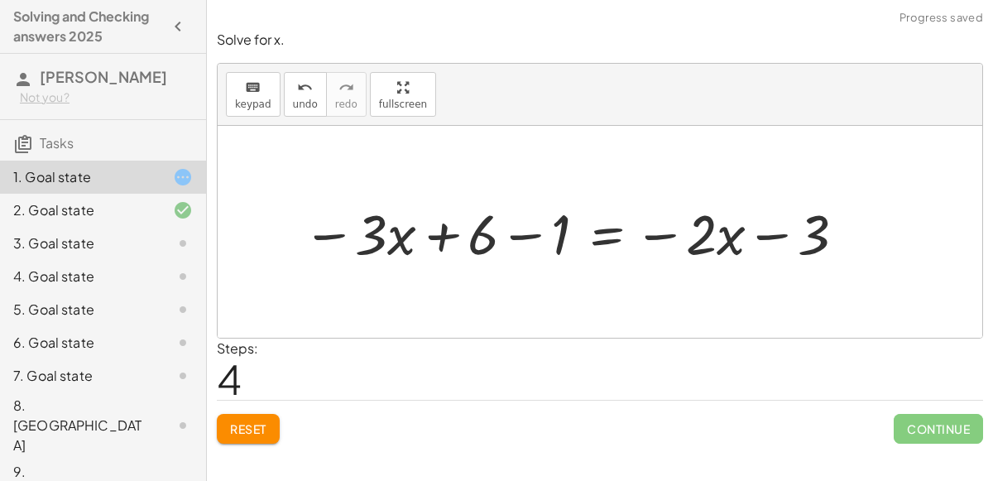
click at [529, 228] on div at bounding box center [576, 231] width 563 height 73
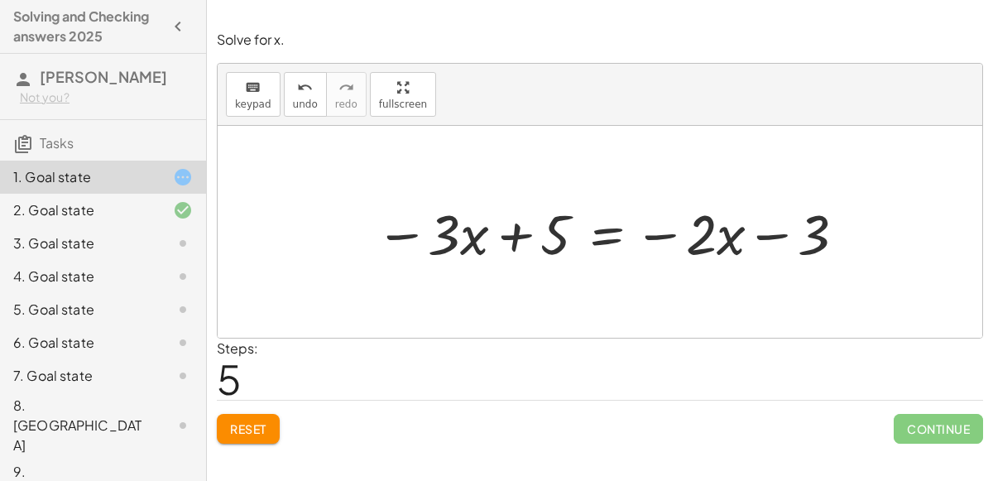
click at [606, 240] on div at bounding box center [613, 231] width 490 height 73
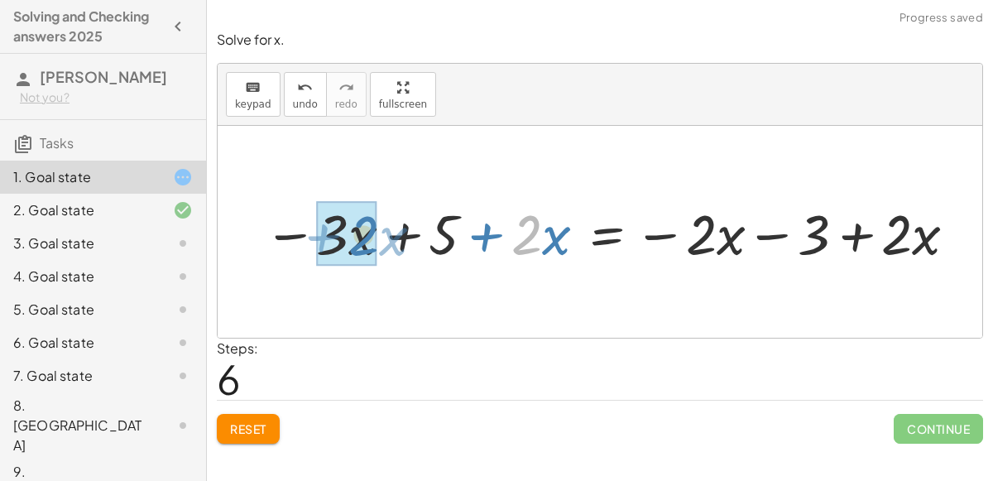
drag, startPoint x: 521, startPoint y: 221, endPoint x: 358, endPoint y: 222, distance: 163.1
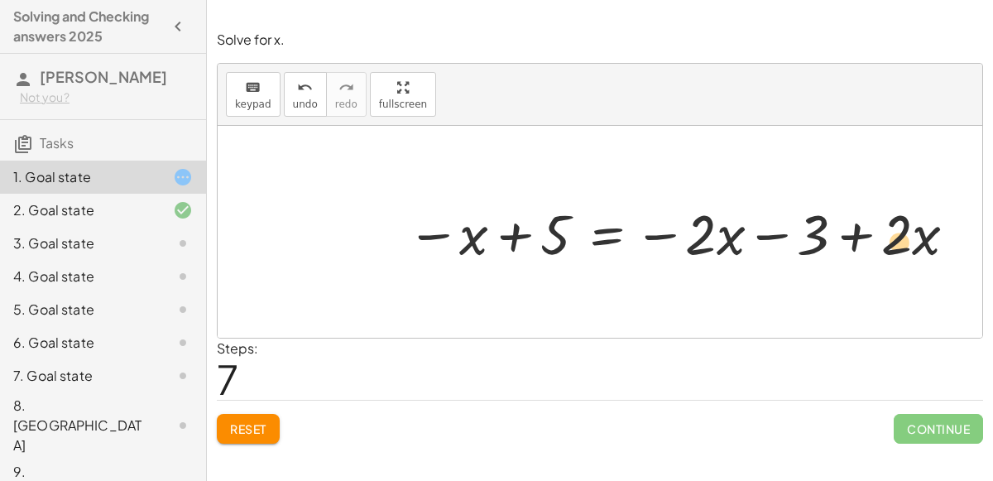
drag, startPoint x: 894, startPoint y: 234, endPoint x: 896, endPoint y: 243, distance: 8.6
click at [896, 243] on div at bounding box center [684, 231] width 570 height 73
click at [928, 236] on div at bounding box center [684, 231] width 570 height 73
click at [908, 237] on div at bounding box center [684, 231] width 570 height 73
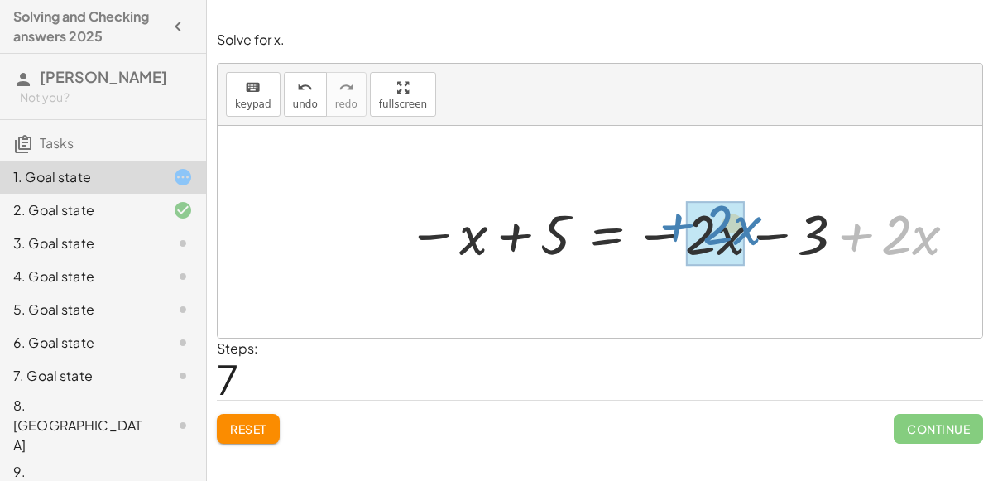
drag, startPoint x: 860, startPoint y: 232, endPoint x: 681, endPoint y: 222, distance: 179.1
click at [681, 222] on div at bounding box center [684, 231] width 570 height 73
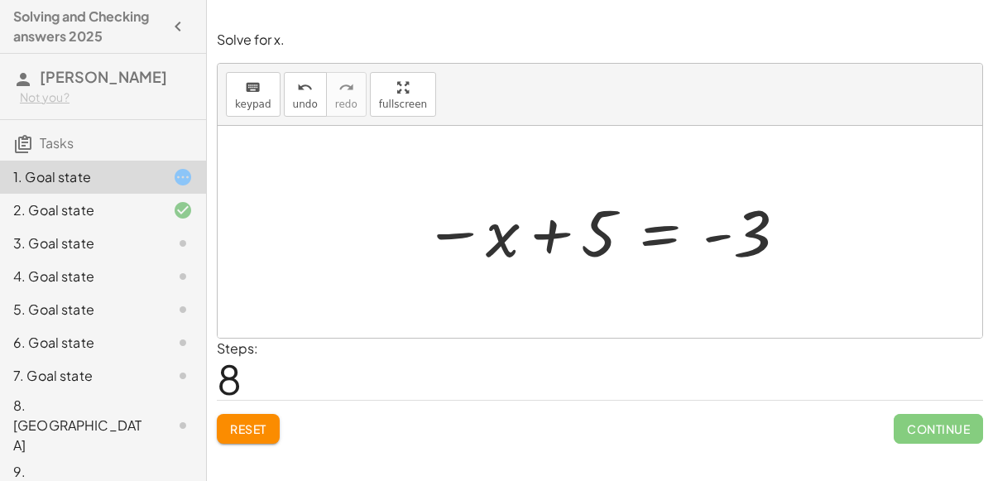
click at [666, 233] on div at bounding box center [607, 232] width 382 height 82
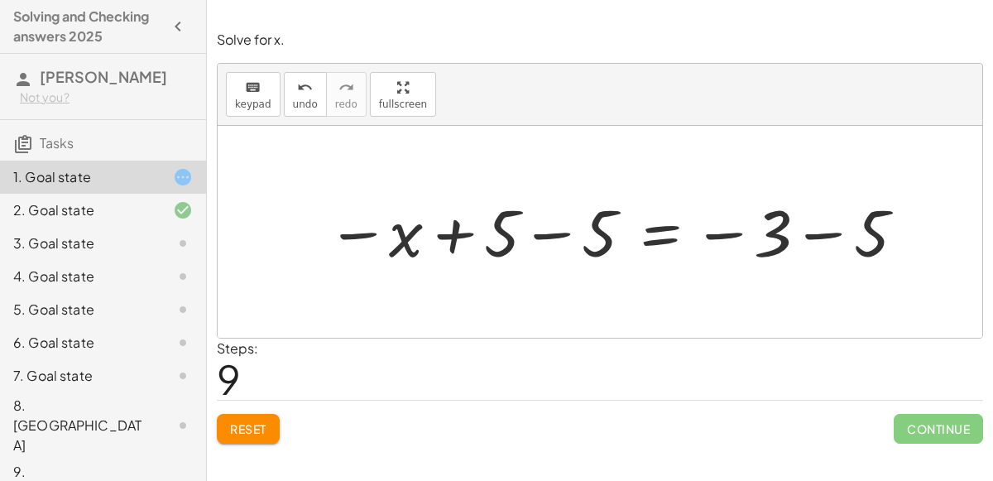
click at [552, 231] on div at bounding box center [617, 232] width 597 height 82
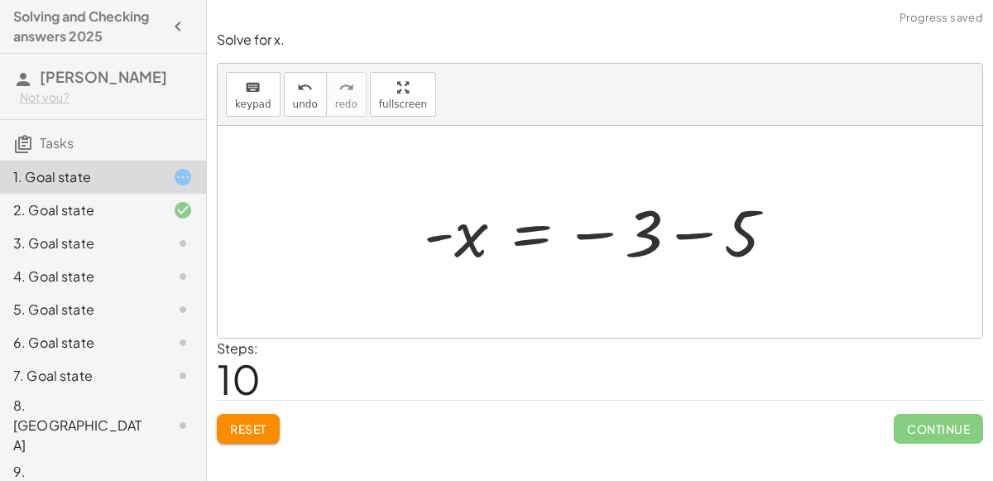
click at [688, 228] on div at bounding box center [607, 232] width 382 height 82
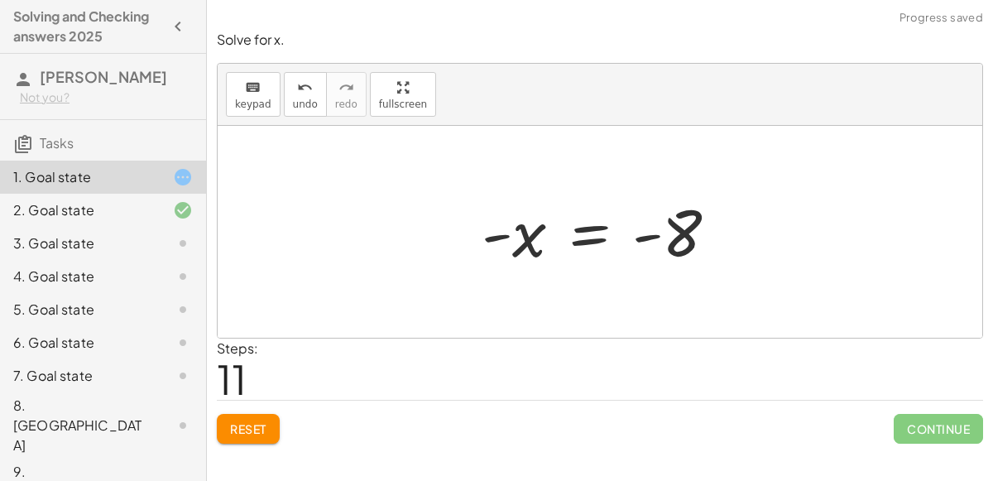
click at [512, 265] on div at bounding box center [606, 232] width 267 height 82
click at [584, 240] on div at bounding box center [606, 232] width 267 height 82
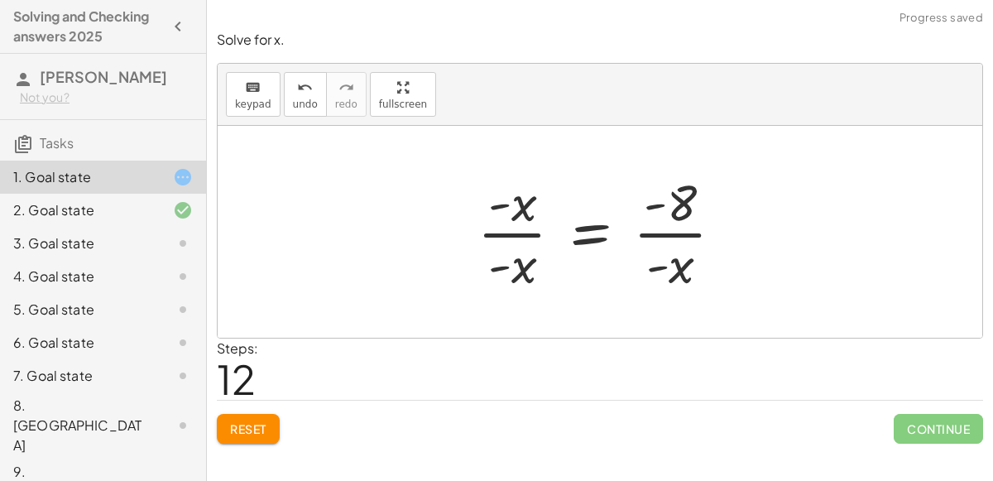
click at [678, 221] on div at bounding box center [607, 231] width 276 height 127
click at [523, 234] on div at bounding box center [607, 231] width 276 height 127
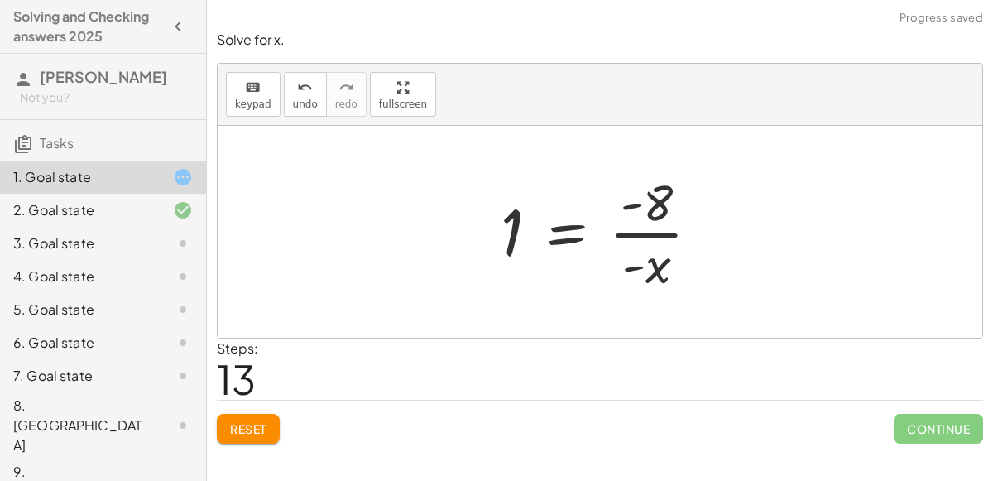
click at [659, 236] on div at bounding box center [607, 231] width 228 height 127
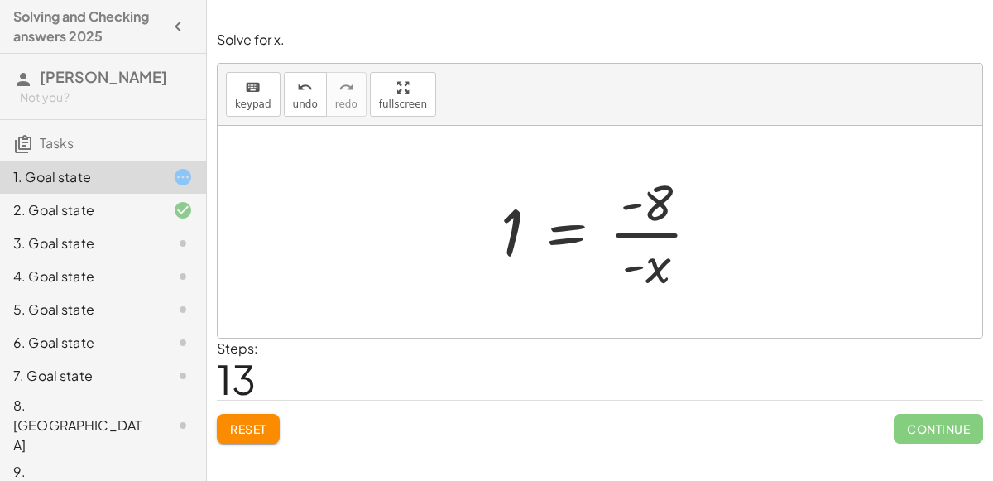
click at [659, 236] on div at bounding box center [607, 231] width 228 height 127
click at [654, 269] on div at bounding box center [607, 231] width 228 height 127
click at [663, 268] on div at bounding box center [607, 231] width 228 height 127
click at [667, 221] on div at bounding box center [607, 231] width 228 height 127
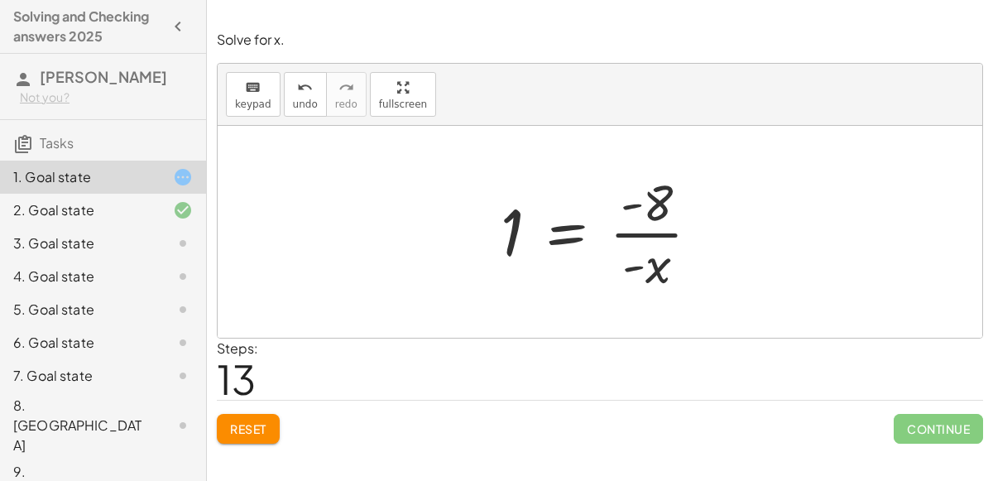
click at [653, 277] on div at bounding box center [607, 231] width 228 height 127
click at [300, 102] on span "undo" at bounding box center [305, 105] width 25 height 12
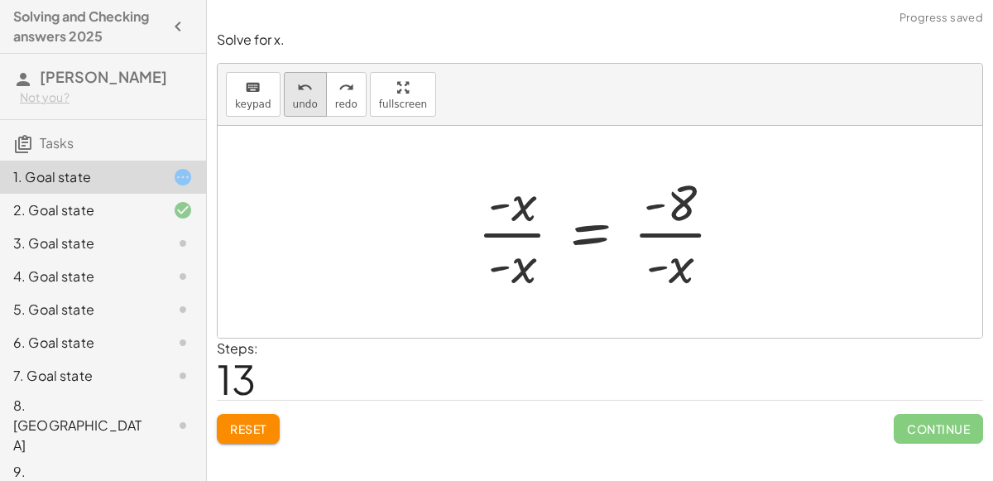
click at [310, 85] on button "undo undo" at bounding box center [305, 94] width 43 height 45
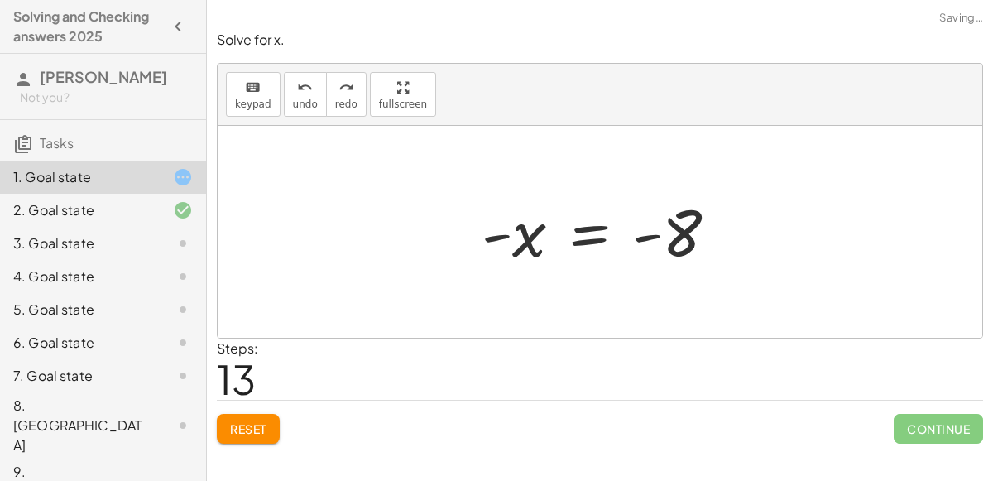
click at [584, 230] on div at bounding box center [606, 232] width 267 height 82
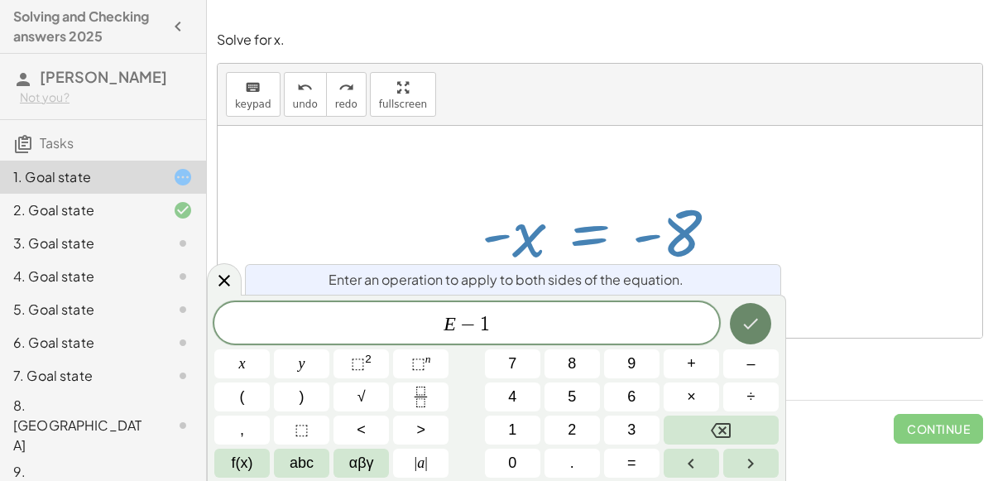
click at [739, 329] on button "Done" at bounding box center [750, 323] width 41 height 41
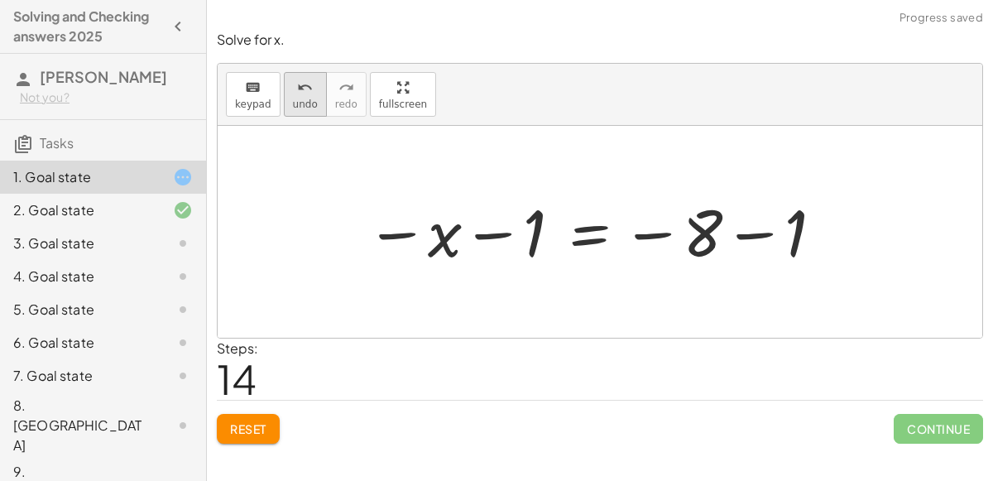
click at [297, 86] on icon "undo" at bounding box center [305, 88] width 16 height 20
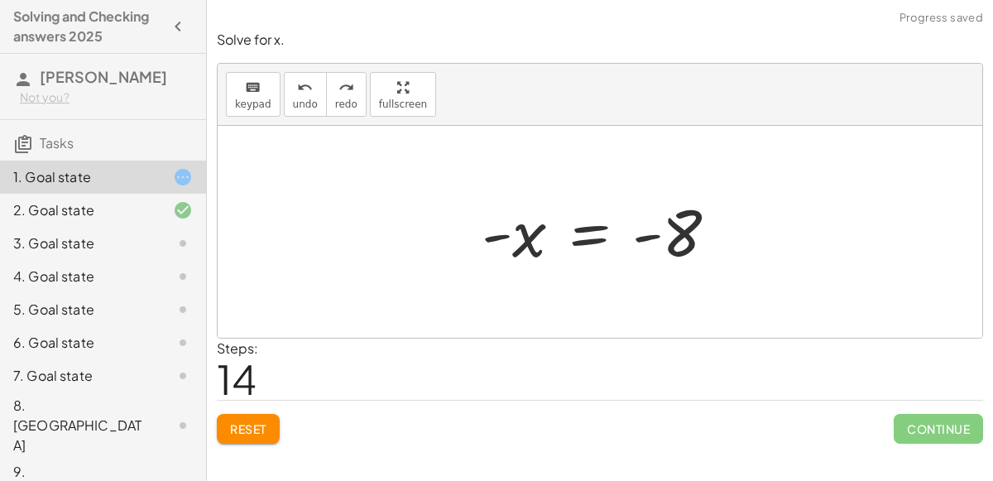
click at [591, 228] on div at bounding box center [606, 232] width 267 height 82
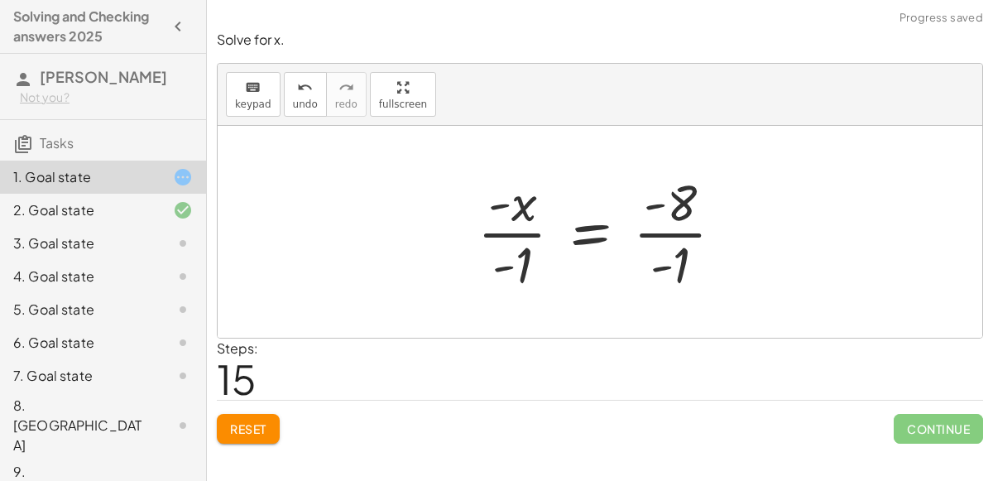
click at [511, 232] on div at bounding box center [607, 231] width 276 height 127
click at [650, 233] on div at bounding box center [607, 231] width 276 height 127
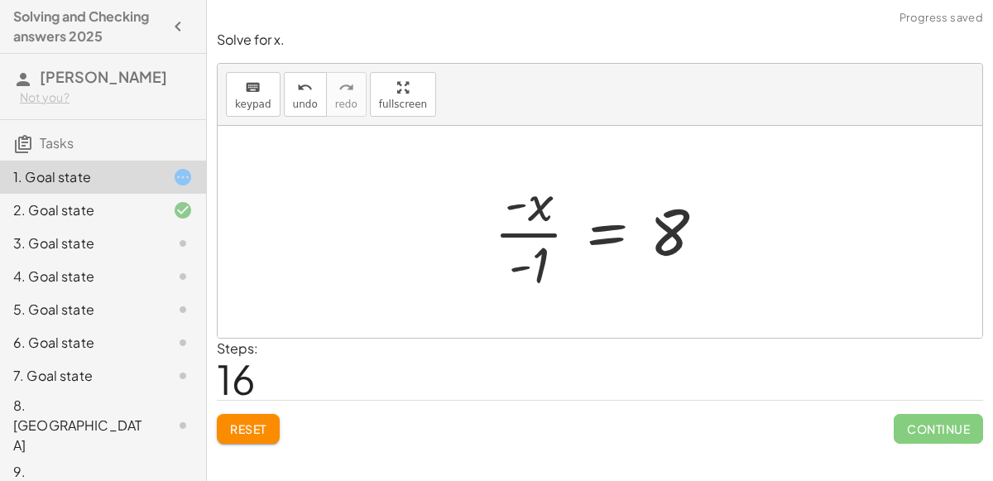
click at [537, 269] on div at bounding box center [606, 231] width 241 height 127
click at [542, 233] on div at bounding box center [606, 231] width 241 height 127
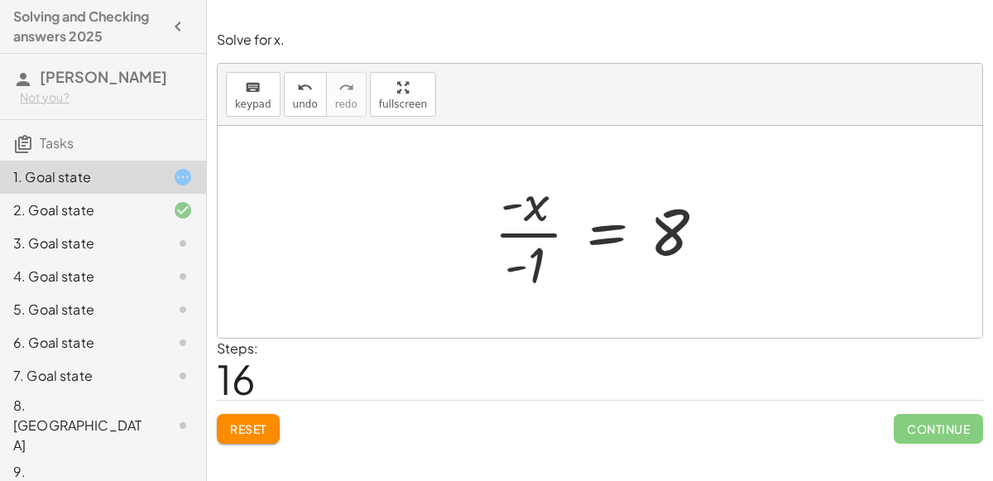
click at [542, 233] on div at bounding box center [606, 231] width 241 height 127
click at [303, 105] on span "undo" at bounding box center [305, 105] width 25 height 12
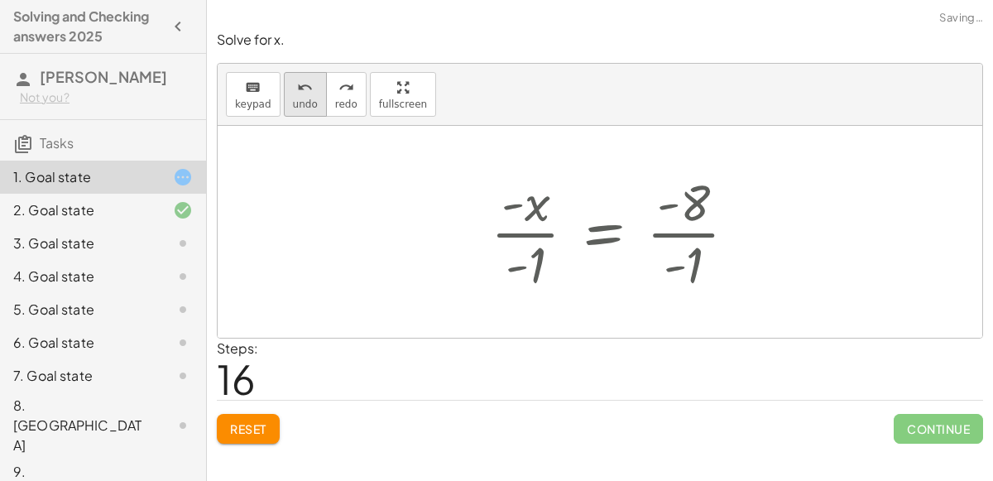
click at [303, 105] on span "undo" at bounding box center [305, 105] width 25 height 12
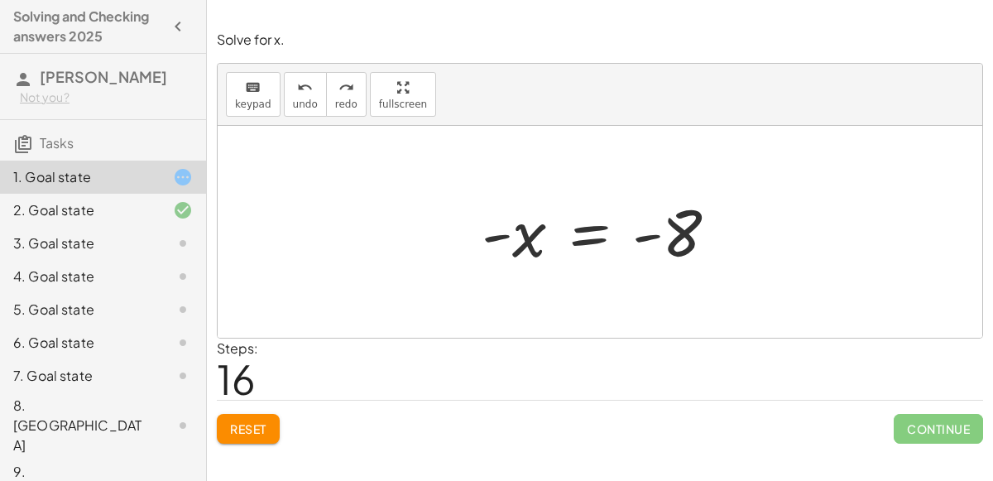
click at [600, 254] on div at bounding box center [606, 232] width 267 height 82
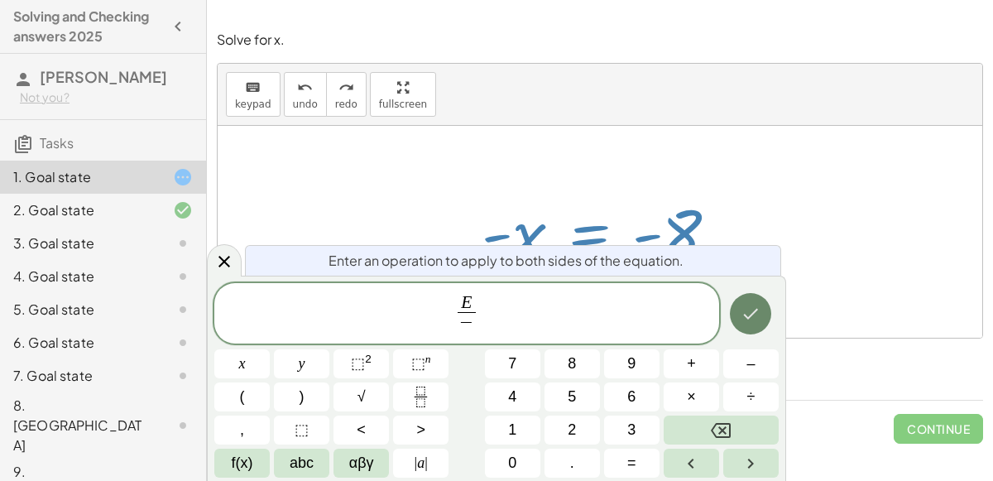
click at [760, 318] on icon "Done" at bounding box center [751, 314] width 20 height 20
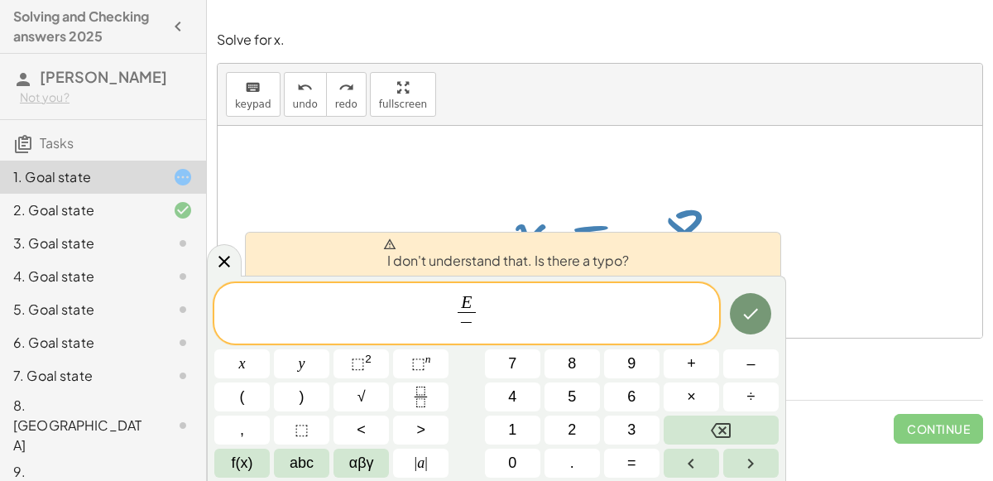
click at [870, 243] on div at bounding box center [600, 232] width 765 height 212
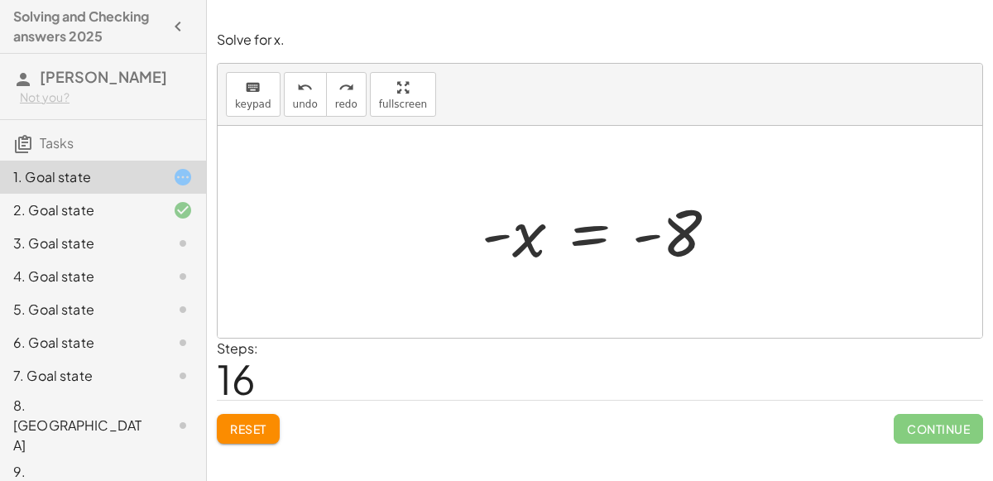
click at [595, 233] on div at bounding box center [606, 232] width 267 height 82
